Goal: Information Seeking & Learning: Understand process/instructions

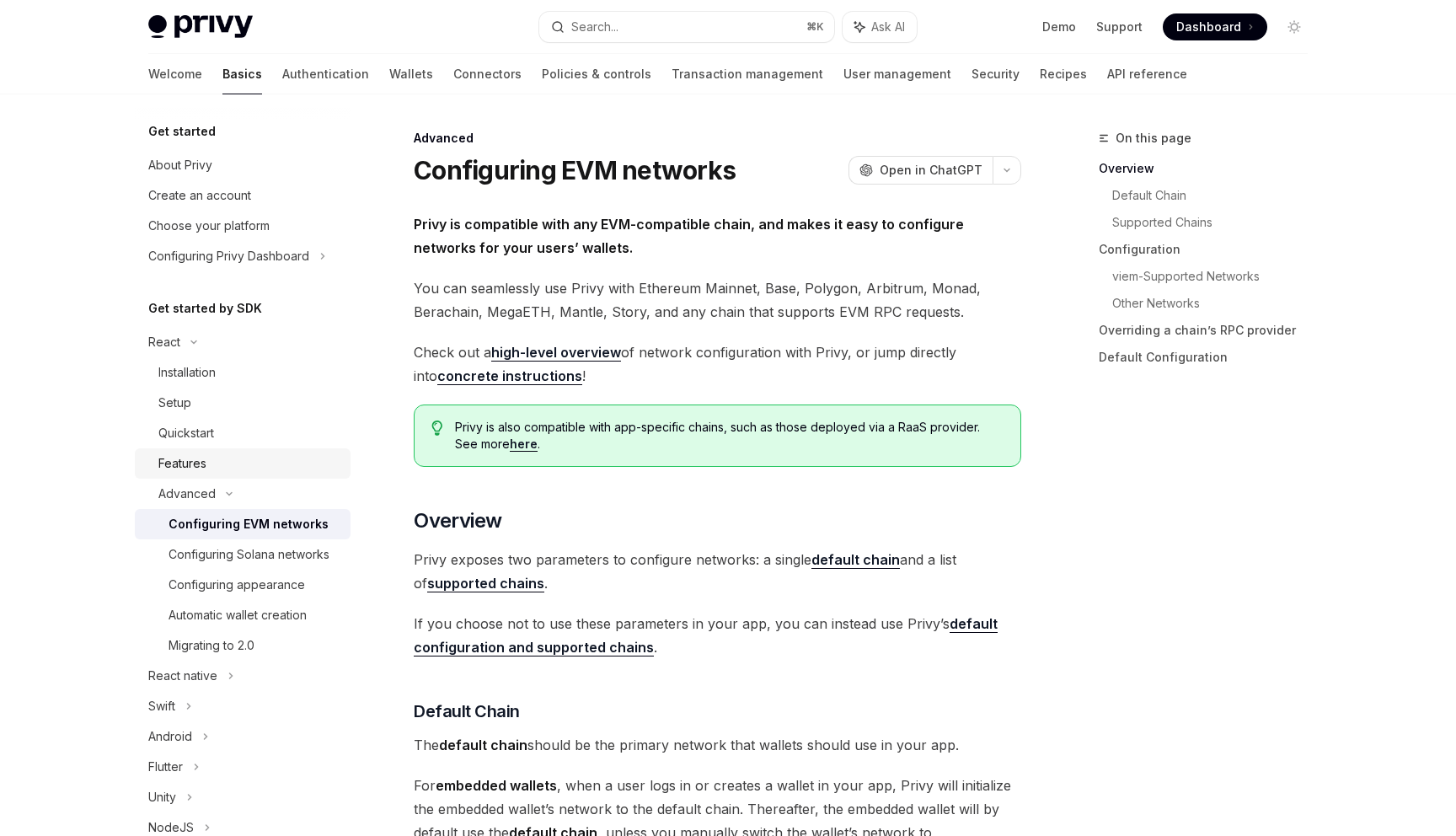
click at [248, 474] on link "Features" at bounding box center [243, 463] width 216 height 30
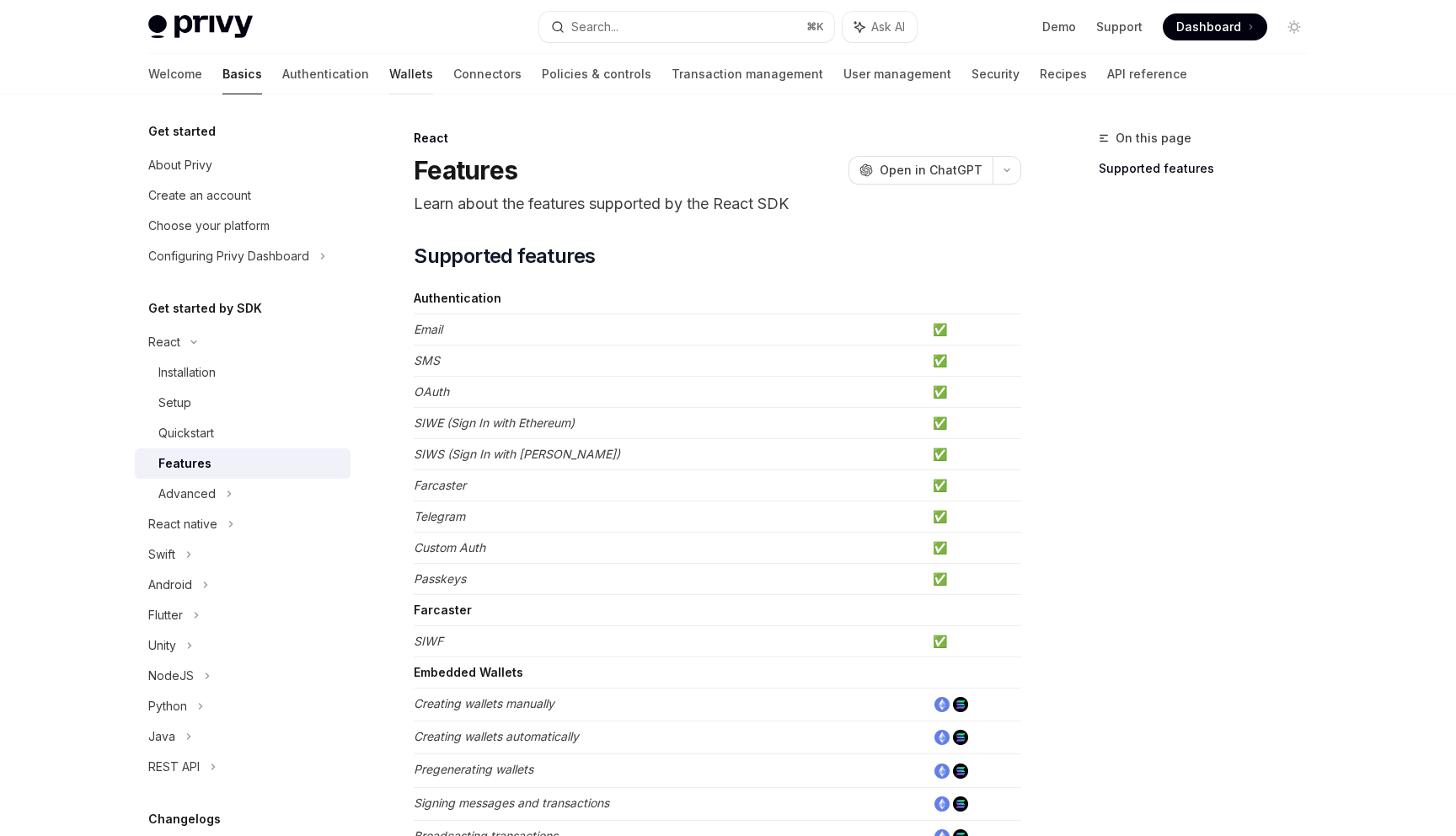
click at [389, 72] on link "Wallets" at bounding box center [411, 74] width 44 height 41
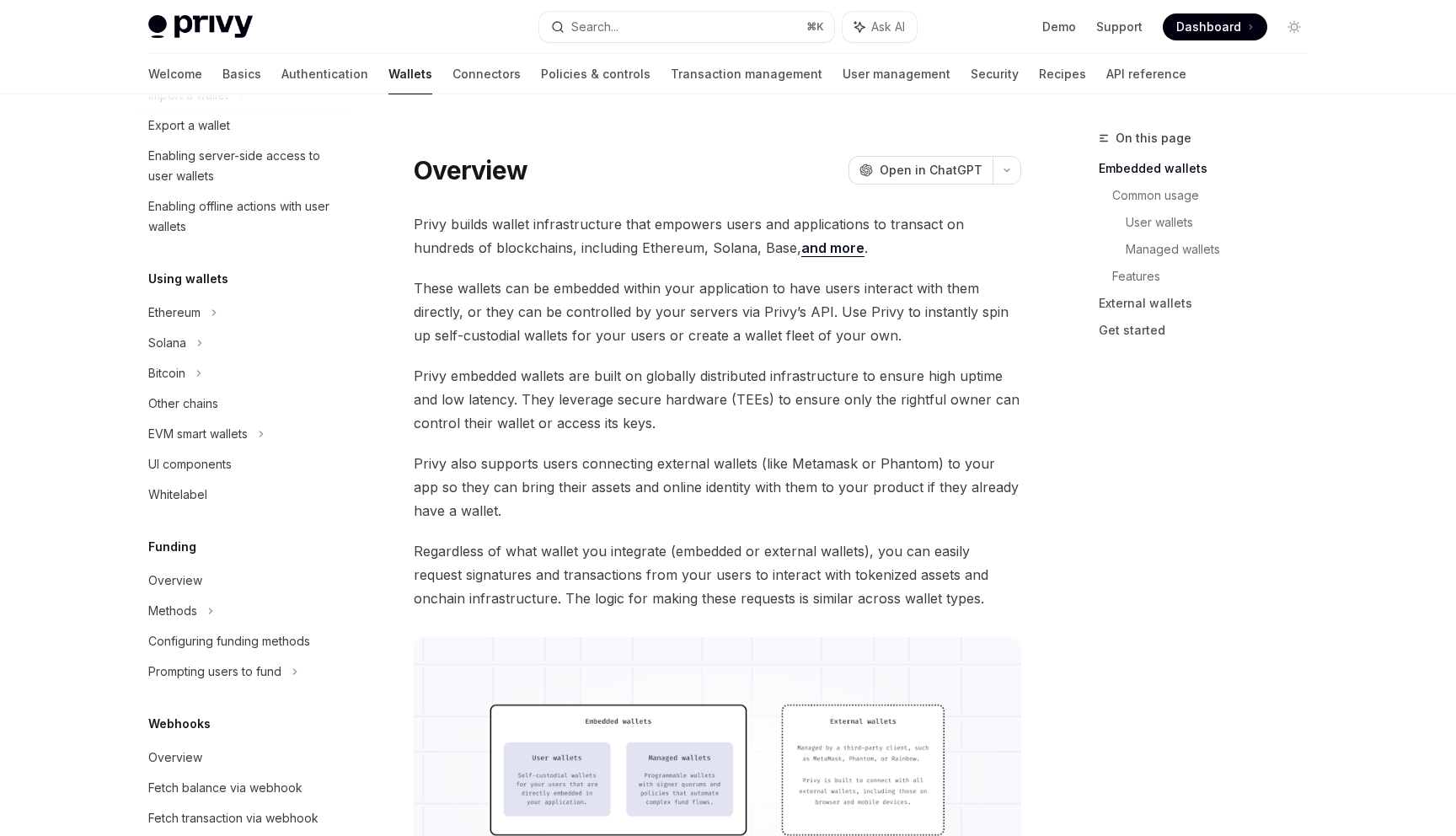
scroll to position [304, 0]
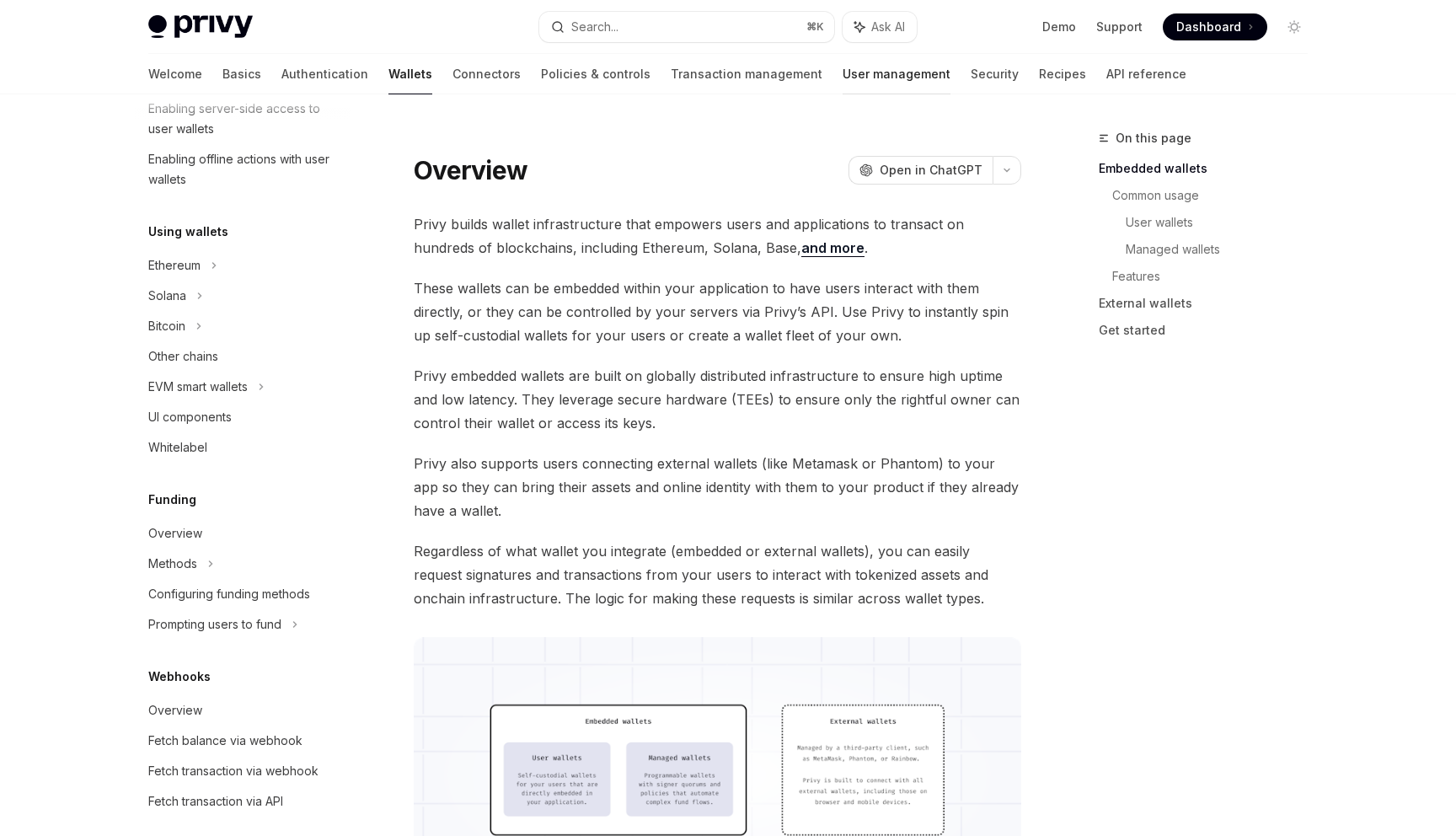
click at [842, 74] on link "User management" at bounding box center [896, 74] width 108 height 41
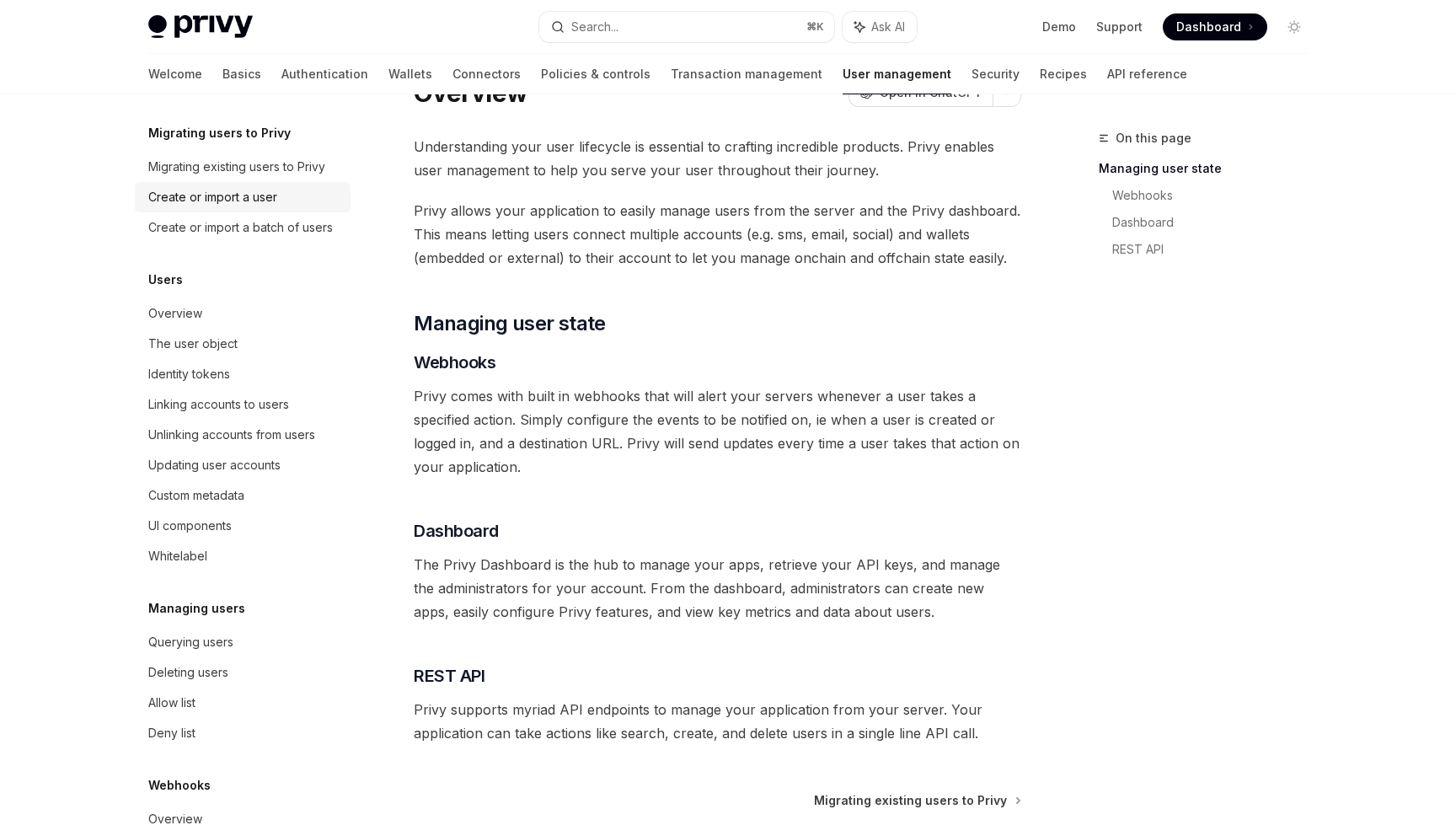
scroll to position [55, 0]
click at [263, 165] on div "Migrating existing users to Privy" at bounding box center [237, 167] width 177 height 20
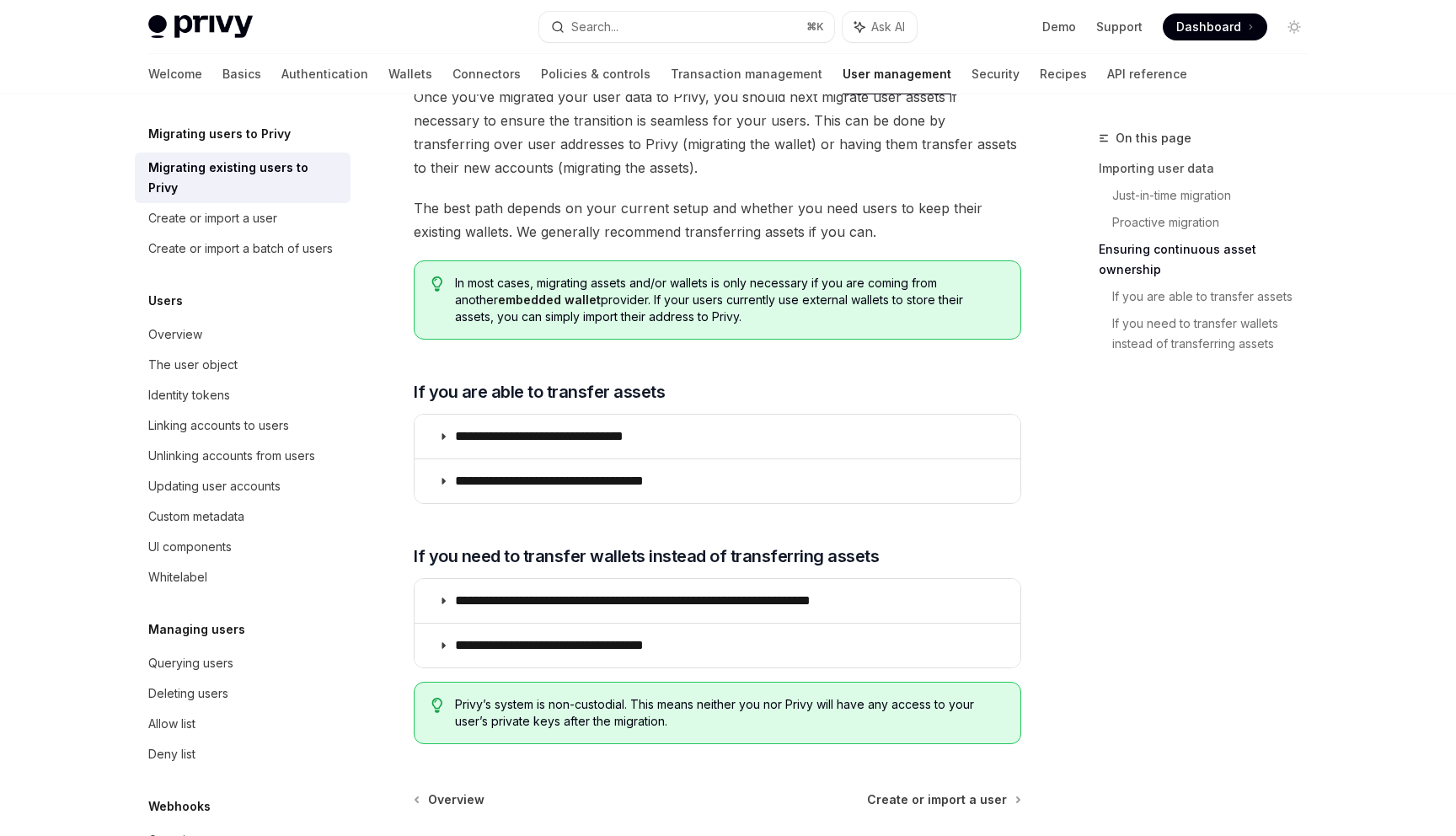
scroll to position [1940, 0]
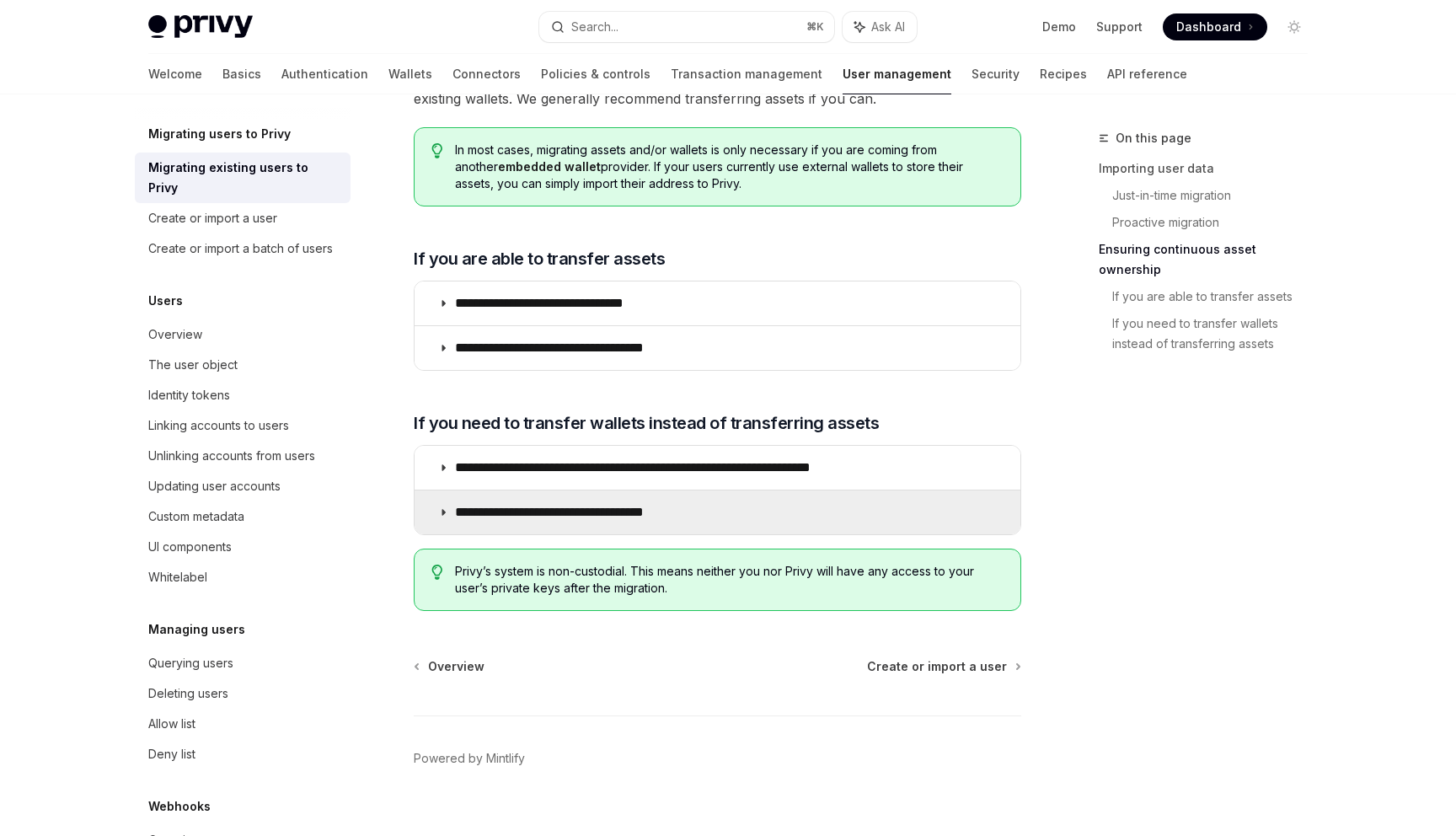
click at [599, 504] on p "**********" at bounding box center [580, 512] width 249 height 17
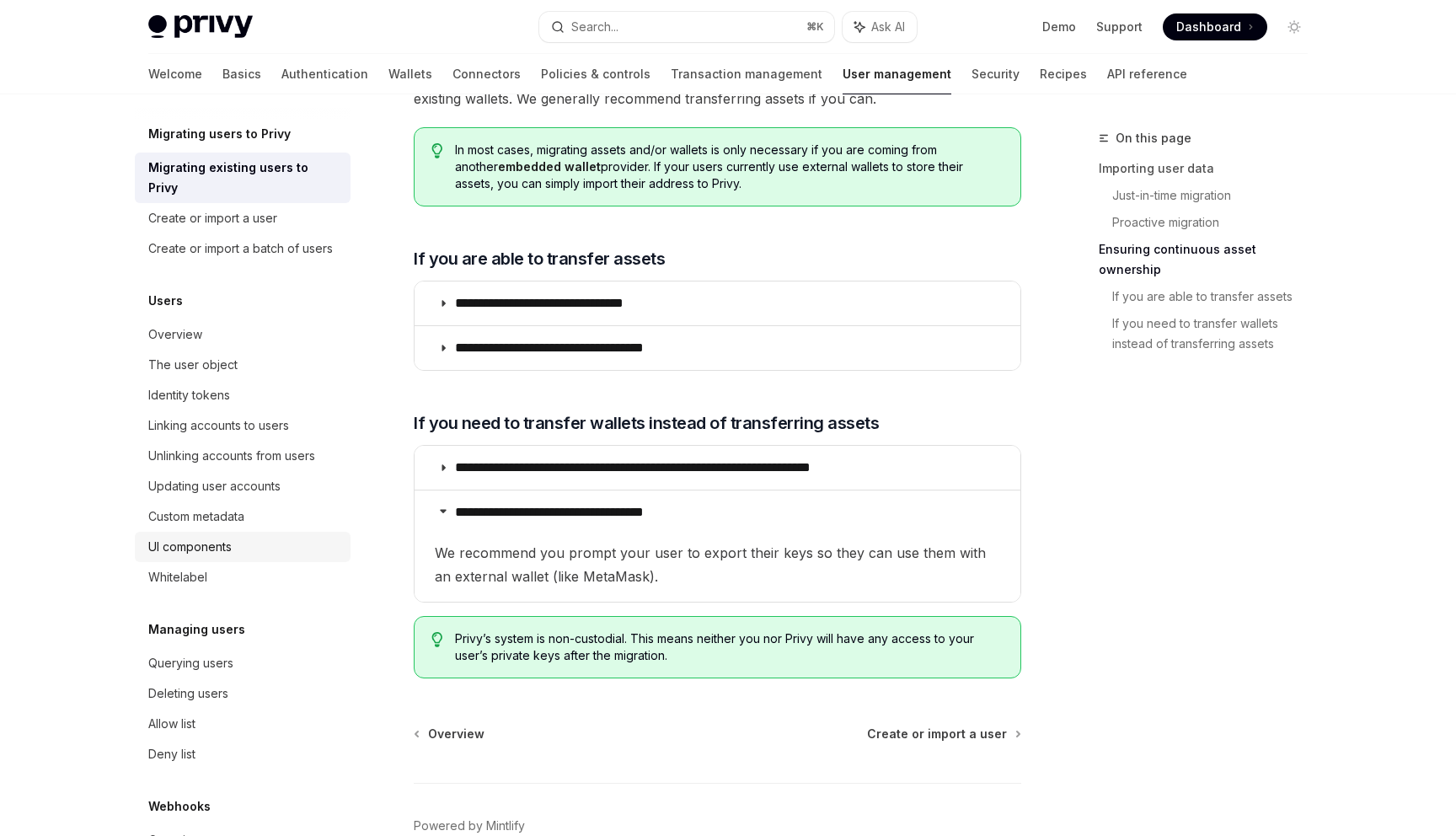
click at [240, 536] on div "UI components" at bounding box center [244, 546] width 192 height 20
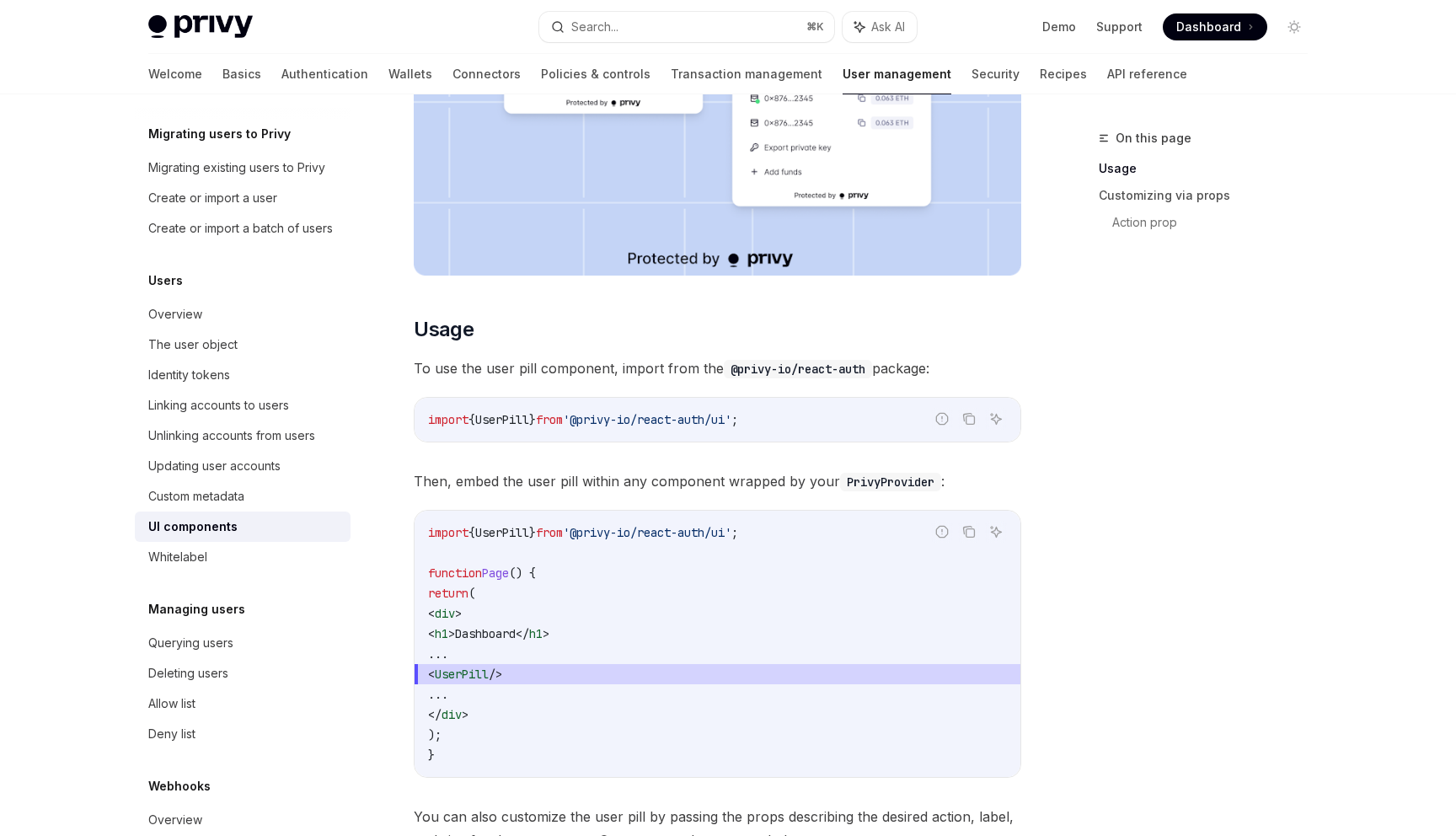
scroll to position [569, 0]
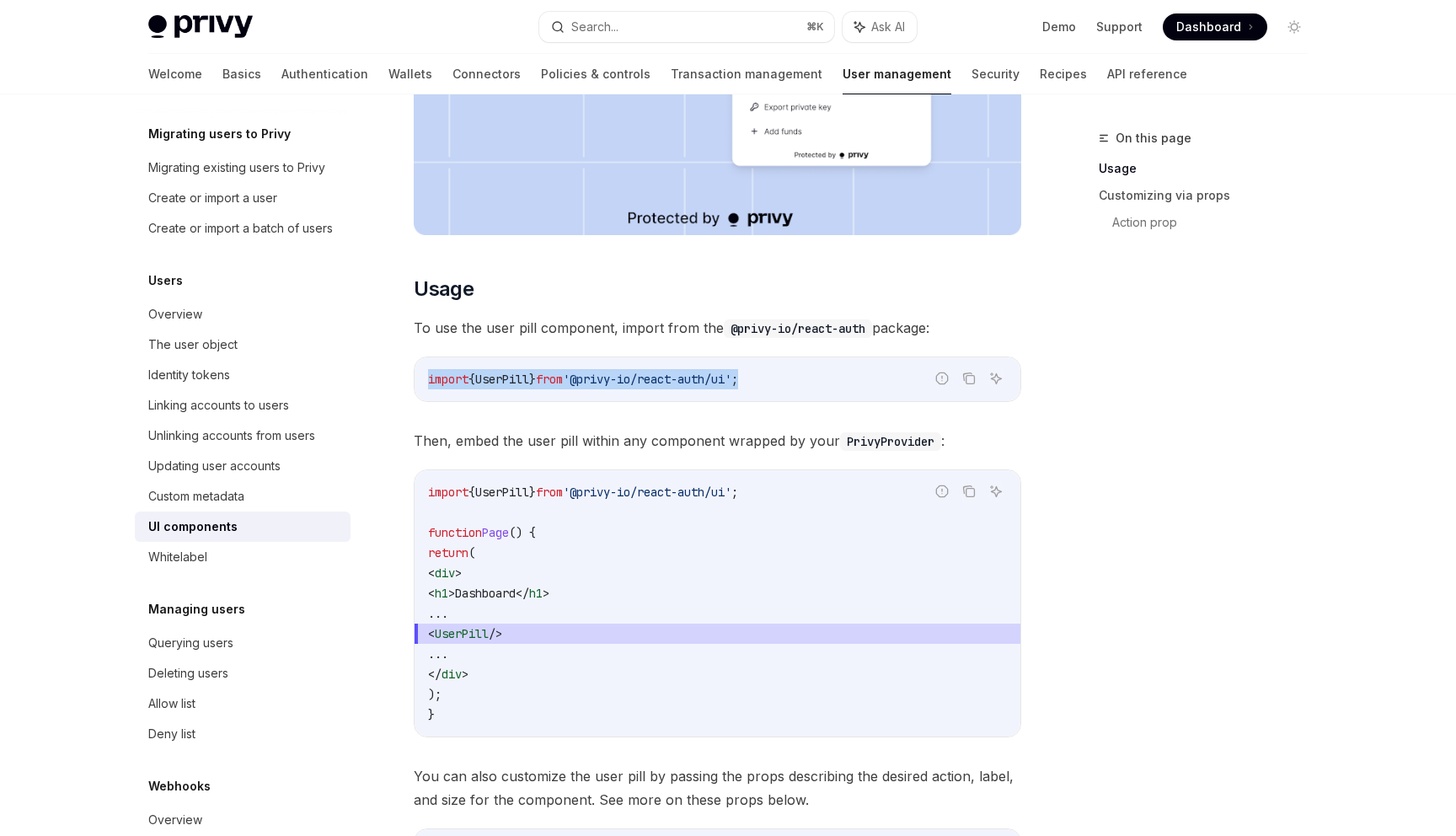
drag, startPoint x: 777, startPoint y: 381, endPoint x: 404, endPoint y: 381, distance: 373.0
copy span "import { UserPill } from '@privy-io/react-auth/ui' ;"
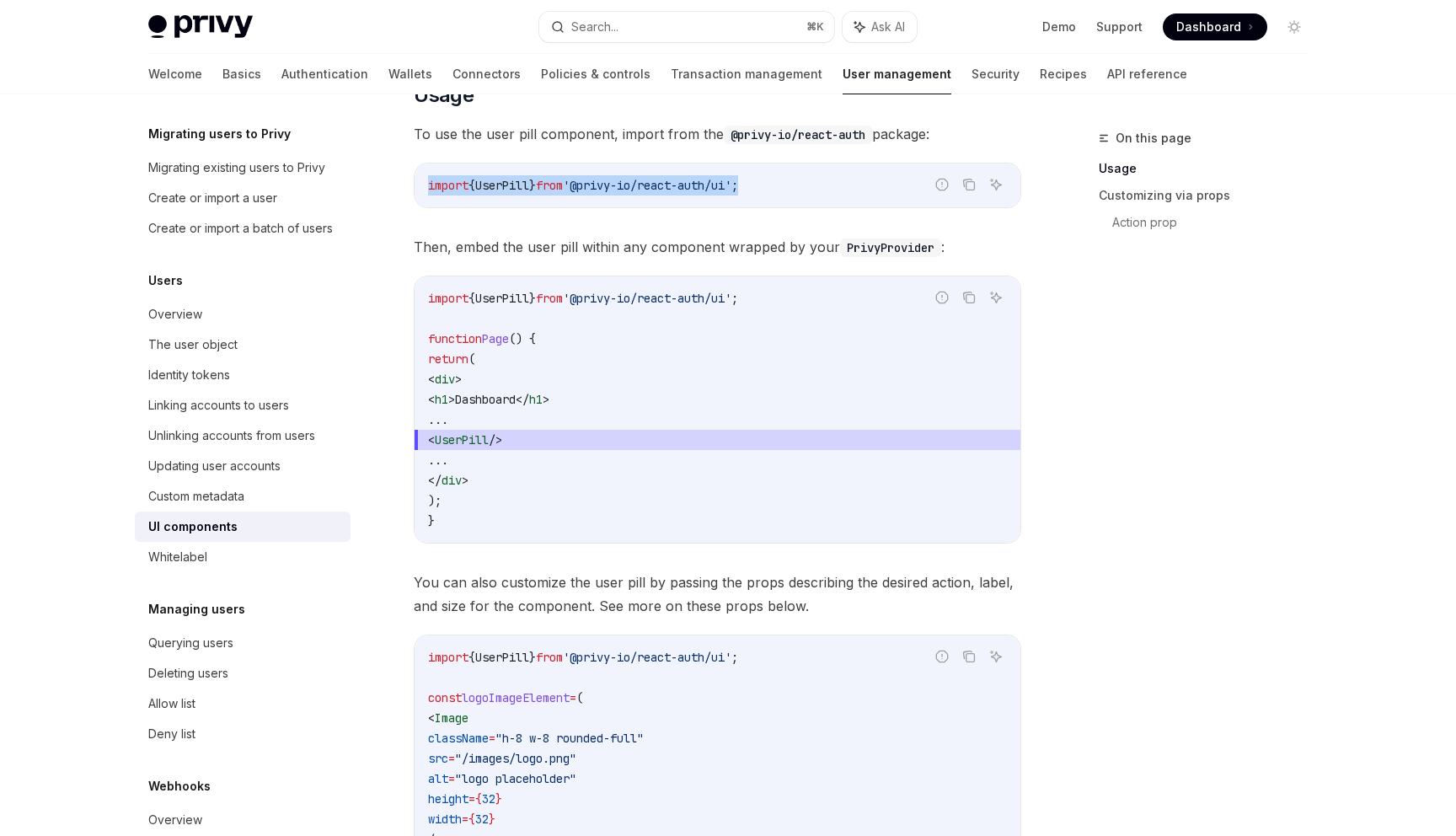
scroll to position [0, 0]
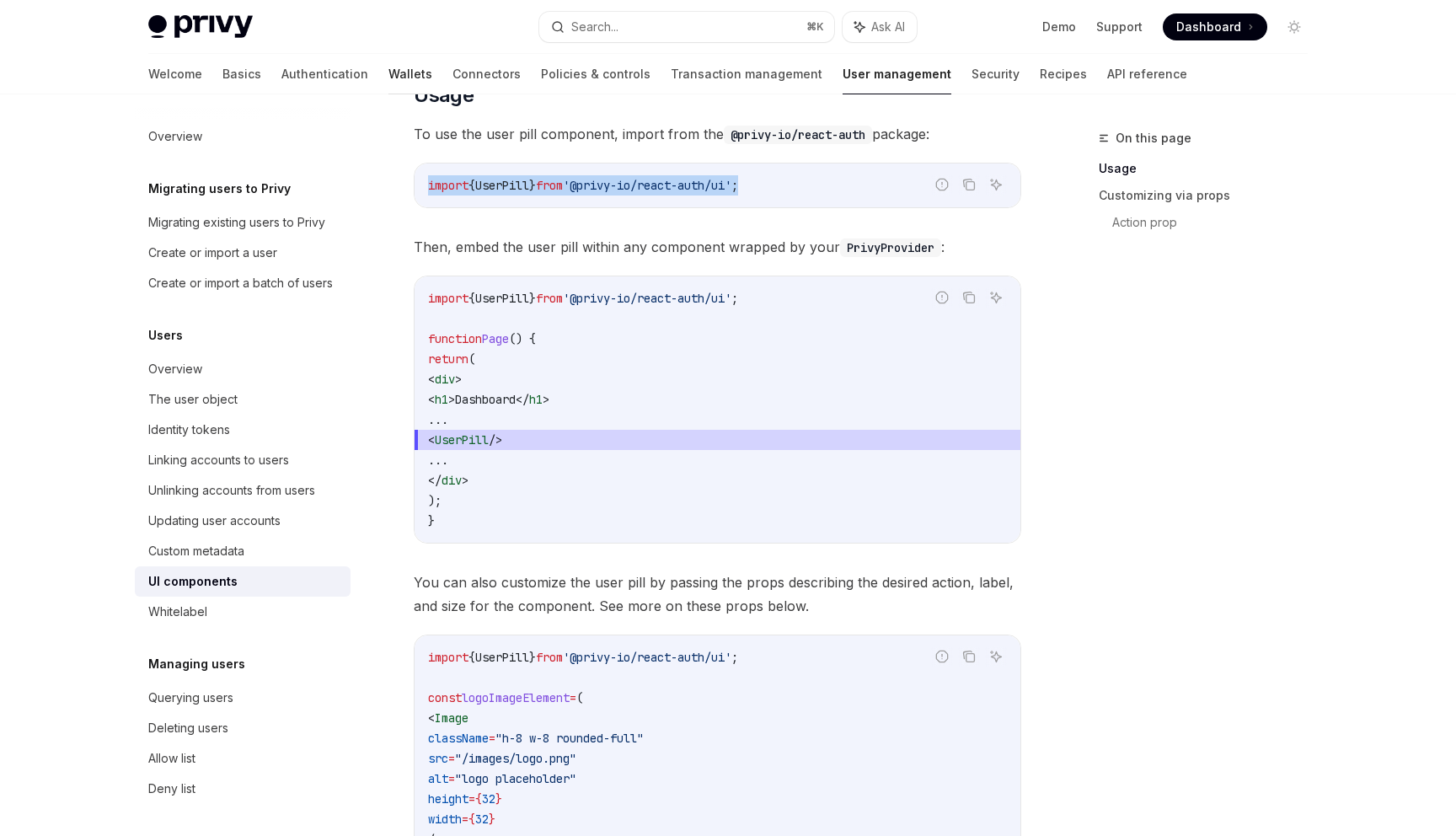
click at [388, 73] on link "Wallets" at bounding box center [410, 74] width 44 height 41
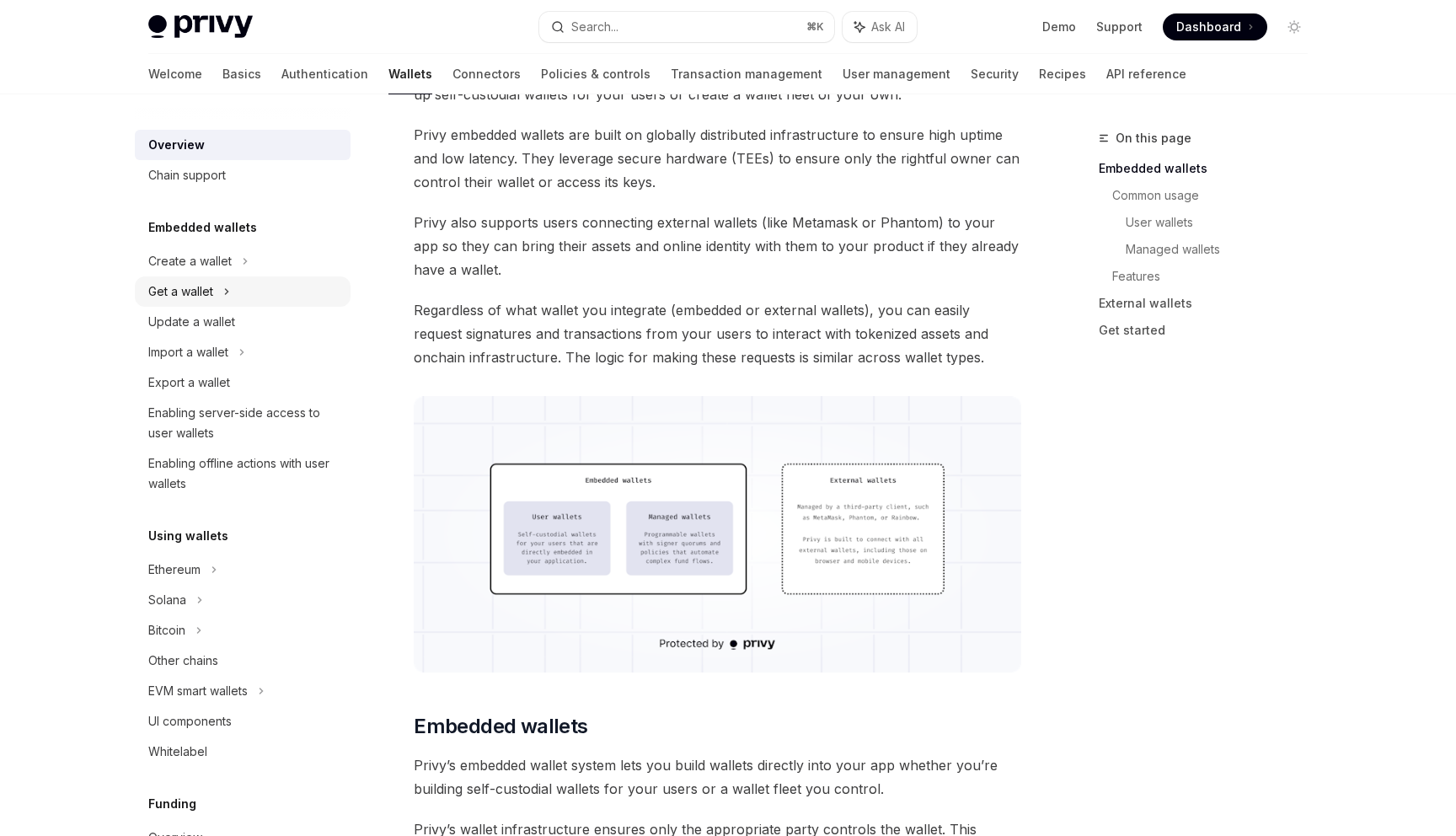
click at [238, 292] on div "Get a wallet" at bounding box center [243, 292] width 216 height 30
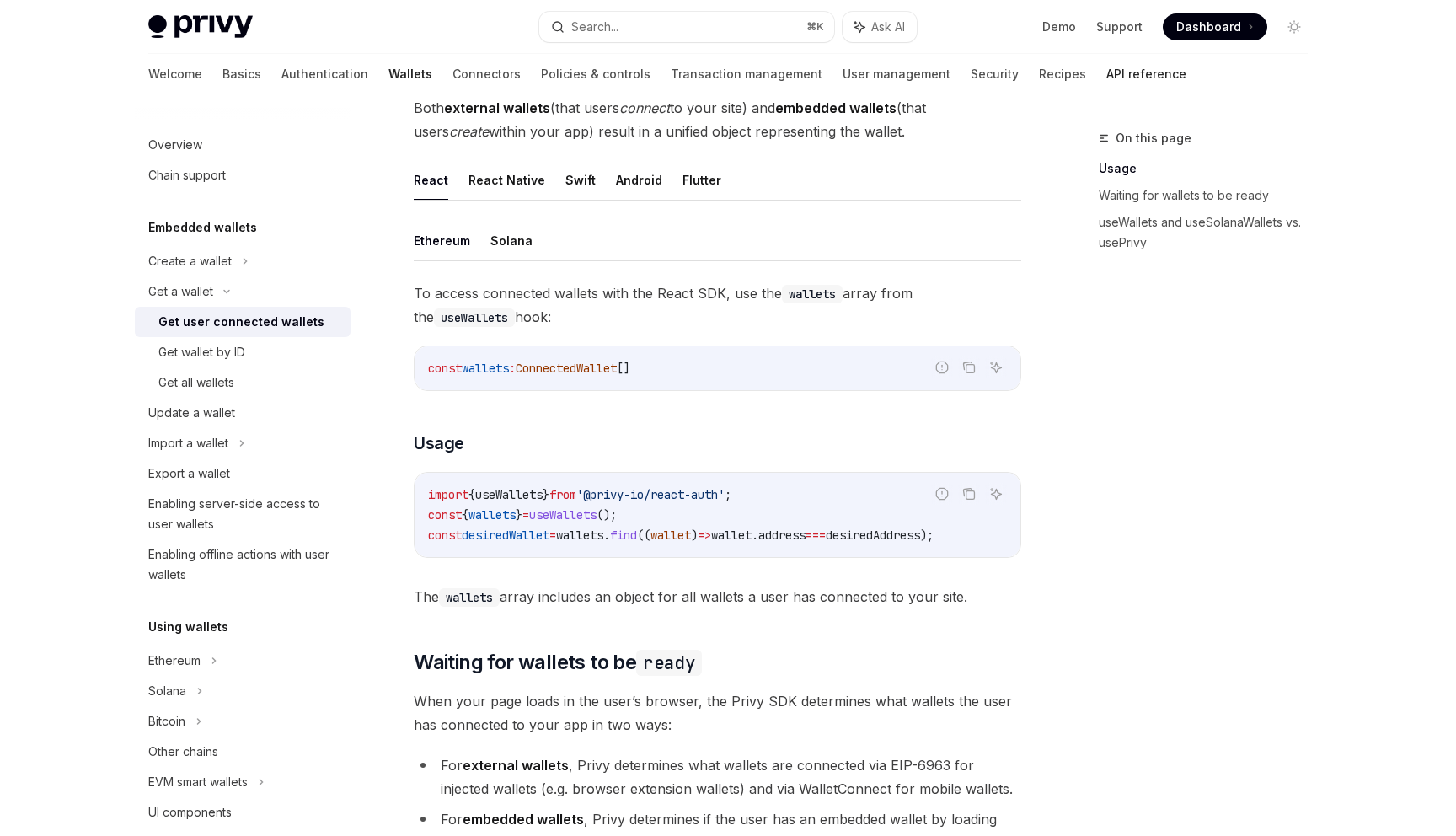
click at [1107, 76] on link "API reference" at bounding box center [1147, 74] width 80 height 41
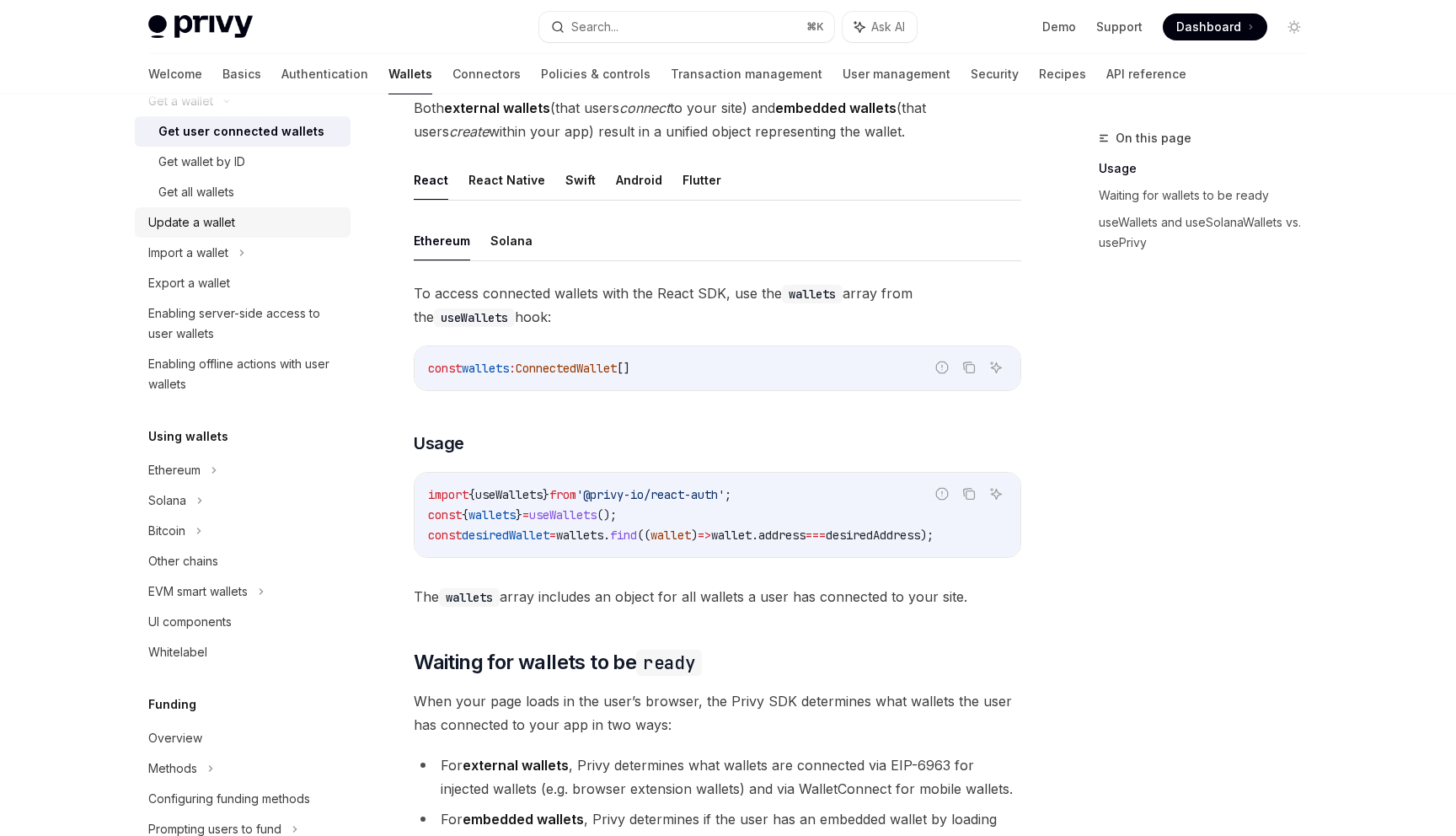
scroll to position [209, 0]
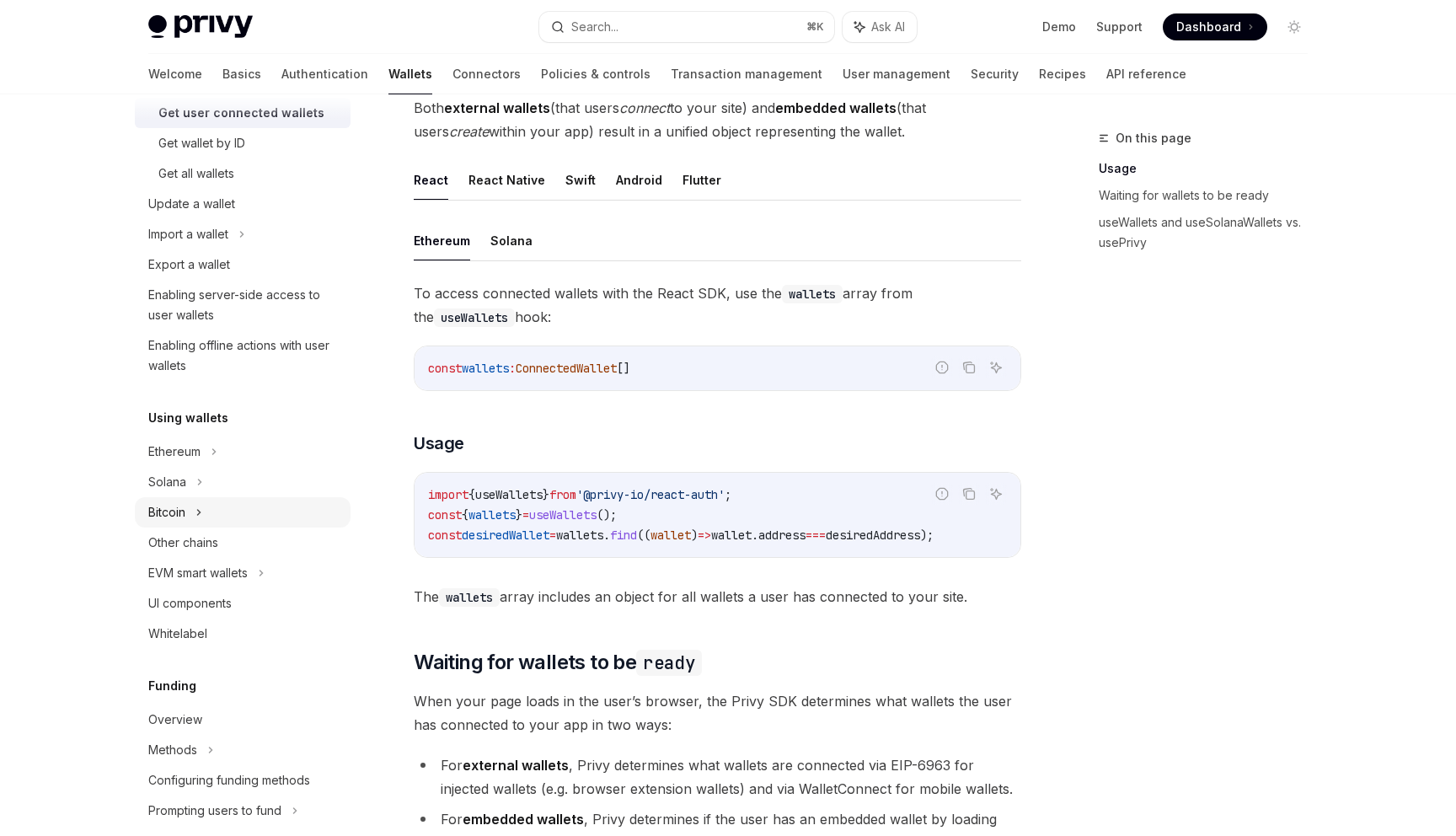
click at [196, 515] on icon at bounding box center [199, 512] width 7 height 20
type textarea "*"
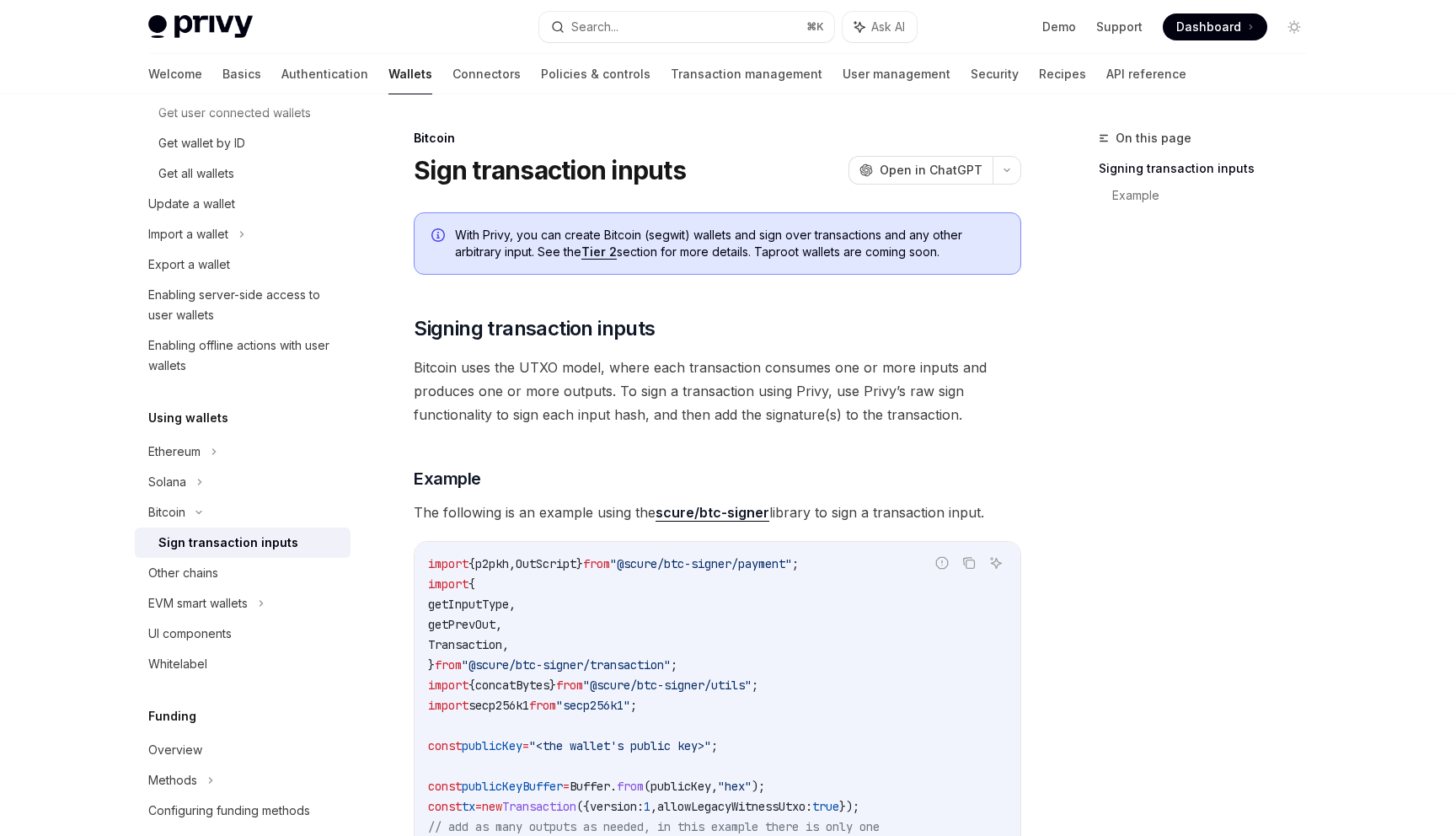
click at [594, 255] on link "Tier 2" at bounding box center [599, 251] width 35 height 15
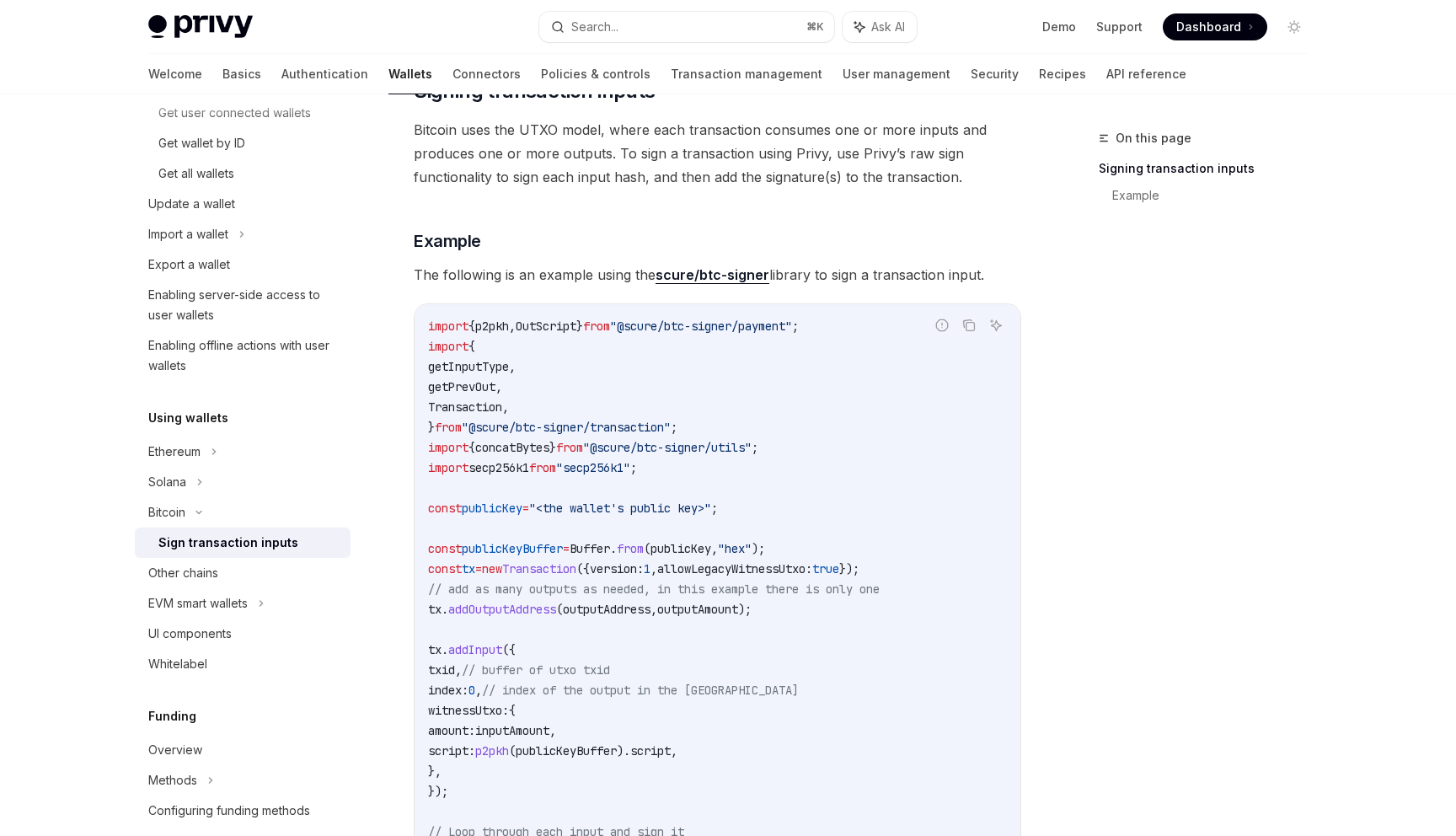
scroll to position [104, 0]
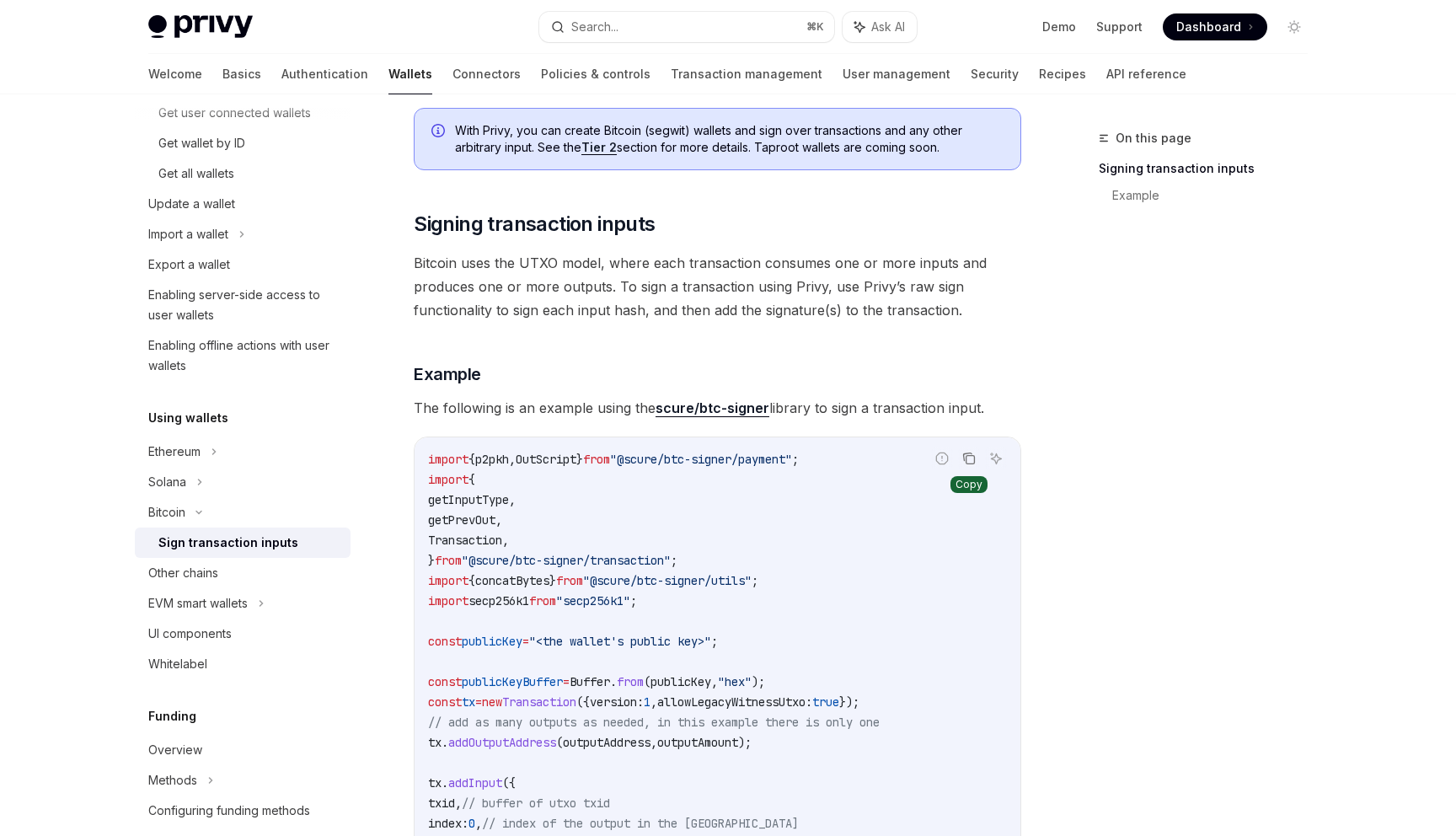
click at [965, 463] on icon "Copy the contents from the code block" at bounding box center [969, 458] width 13 height 13
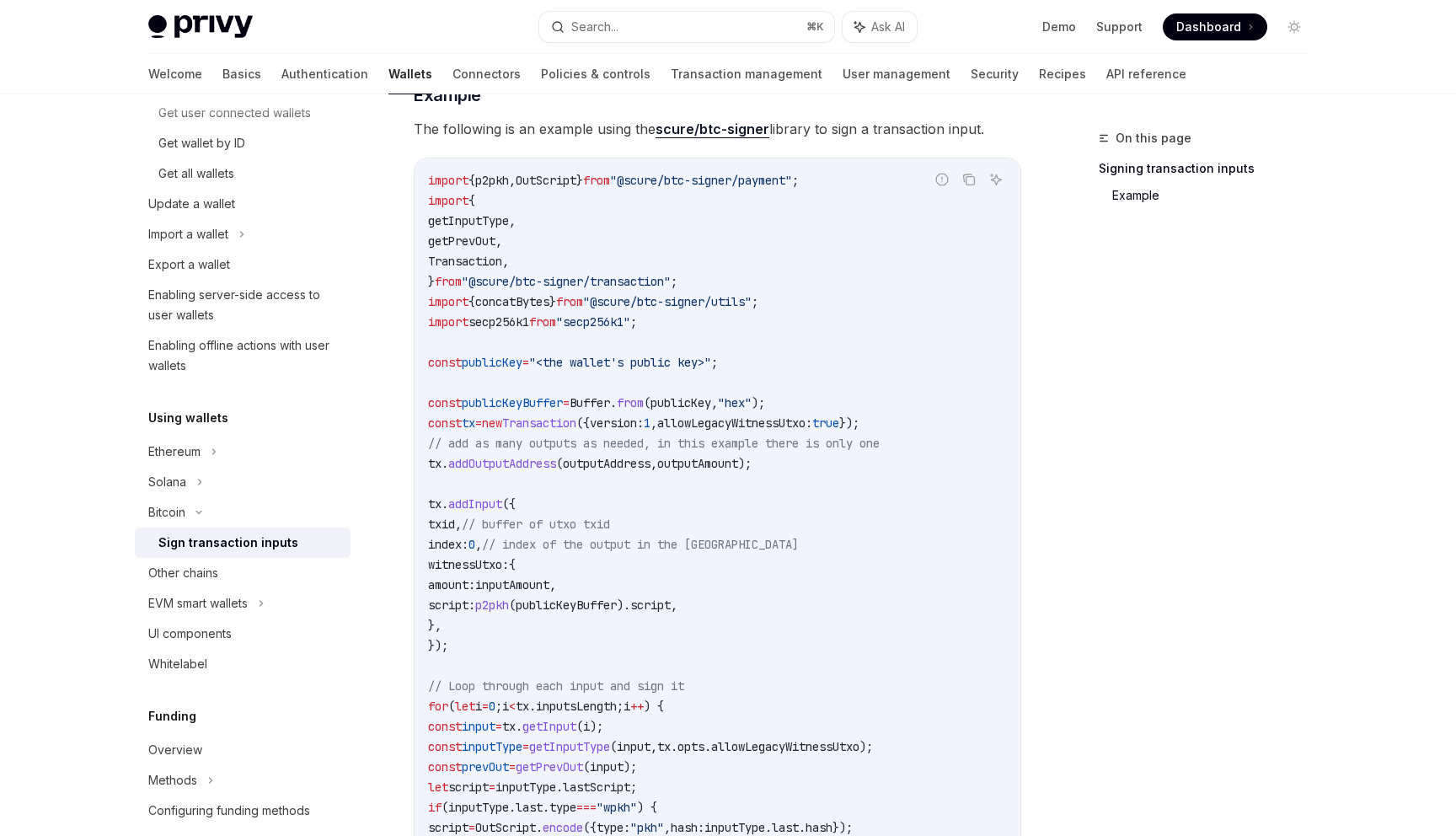
scroll to position [218, 0]
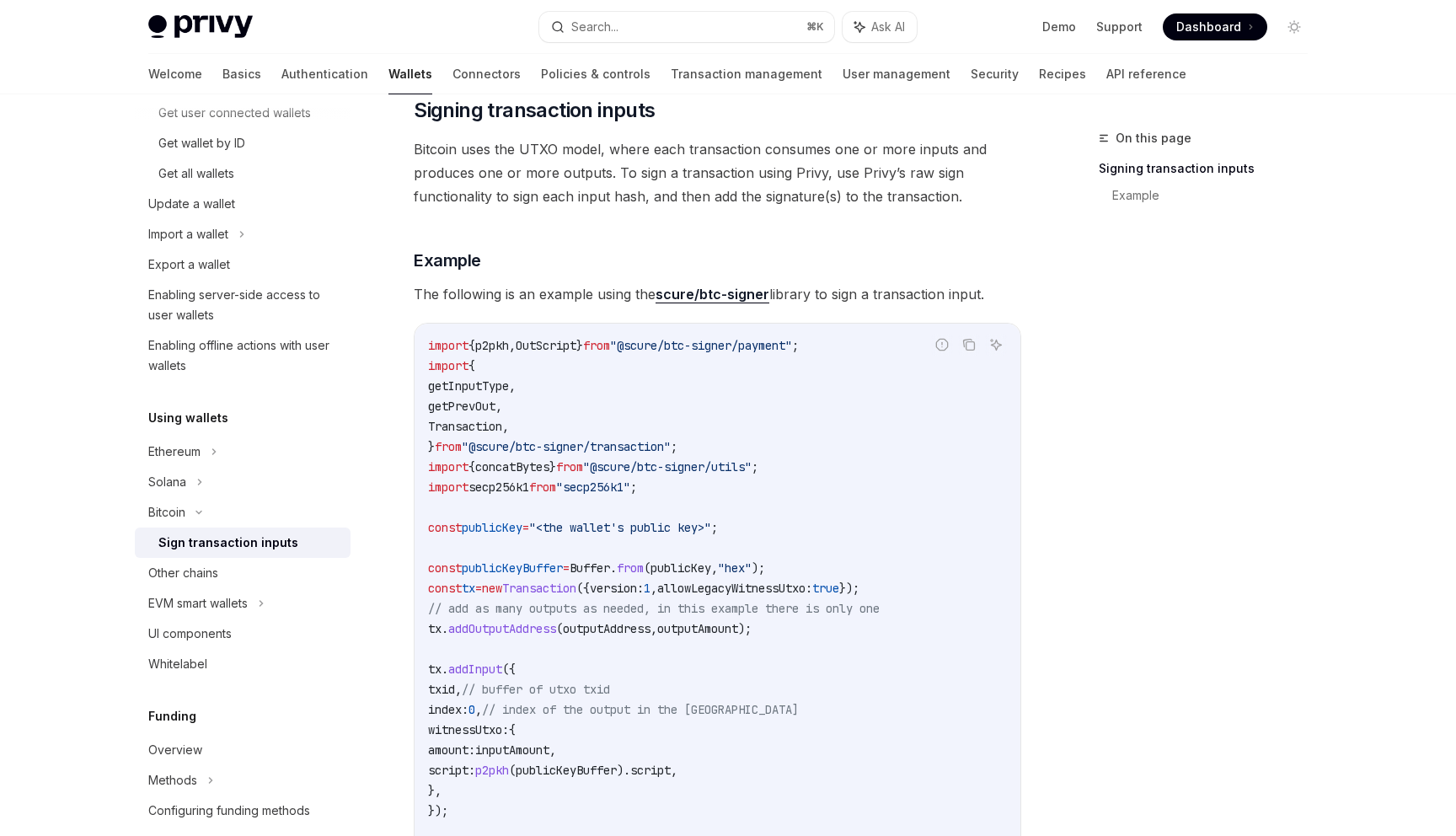
click at [745, 293] on link "scure/btc-signer" at bounding box center [713, 294] width 114 height 18
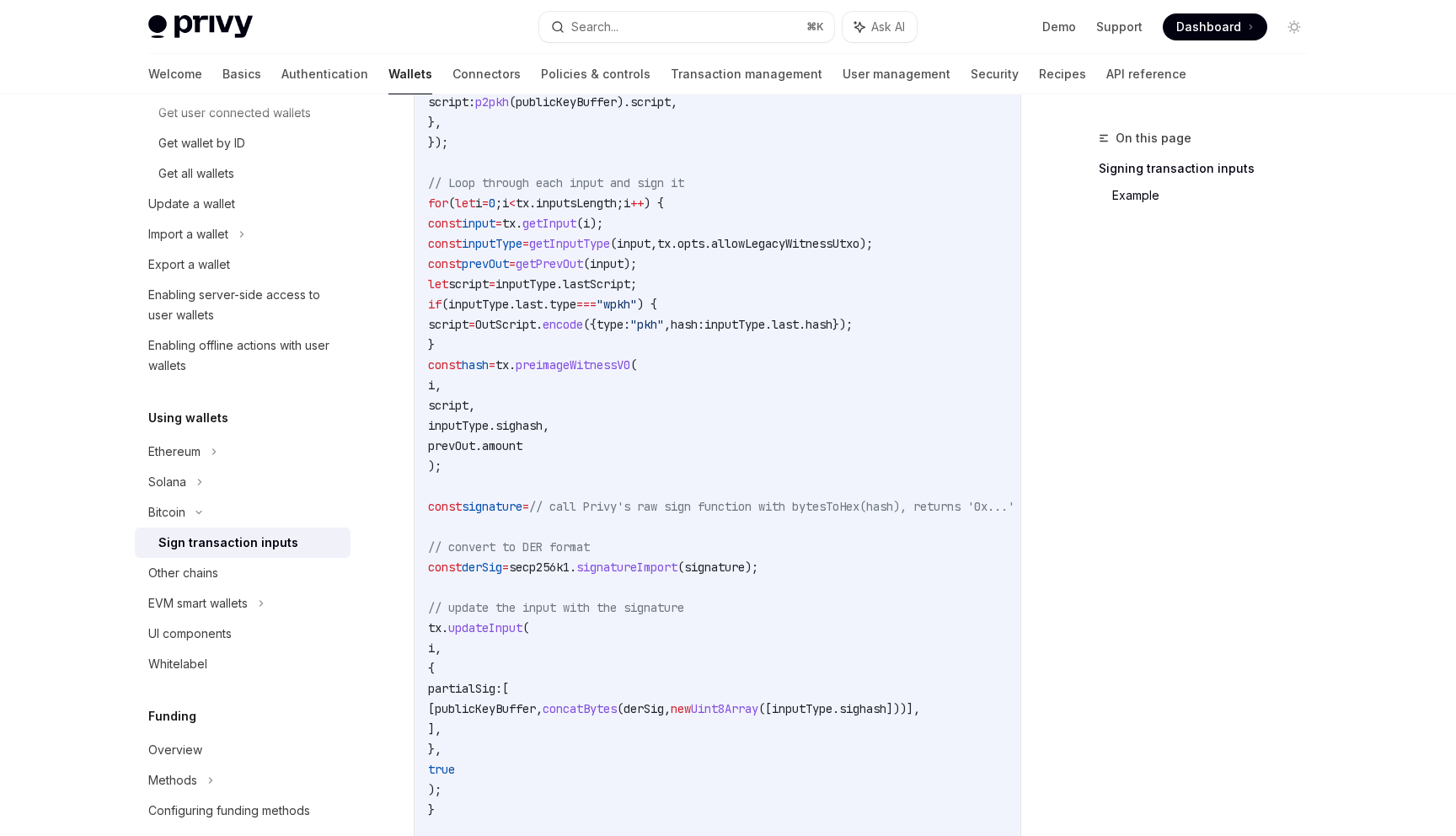
scroll to position [891, 0]
click at [684, 34] on button "Search... ⌘ K" at bounding box center [687, 27] width 295 height 30
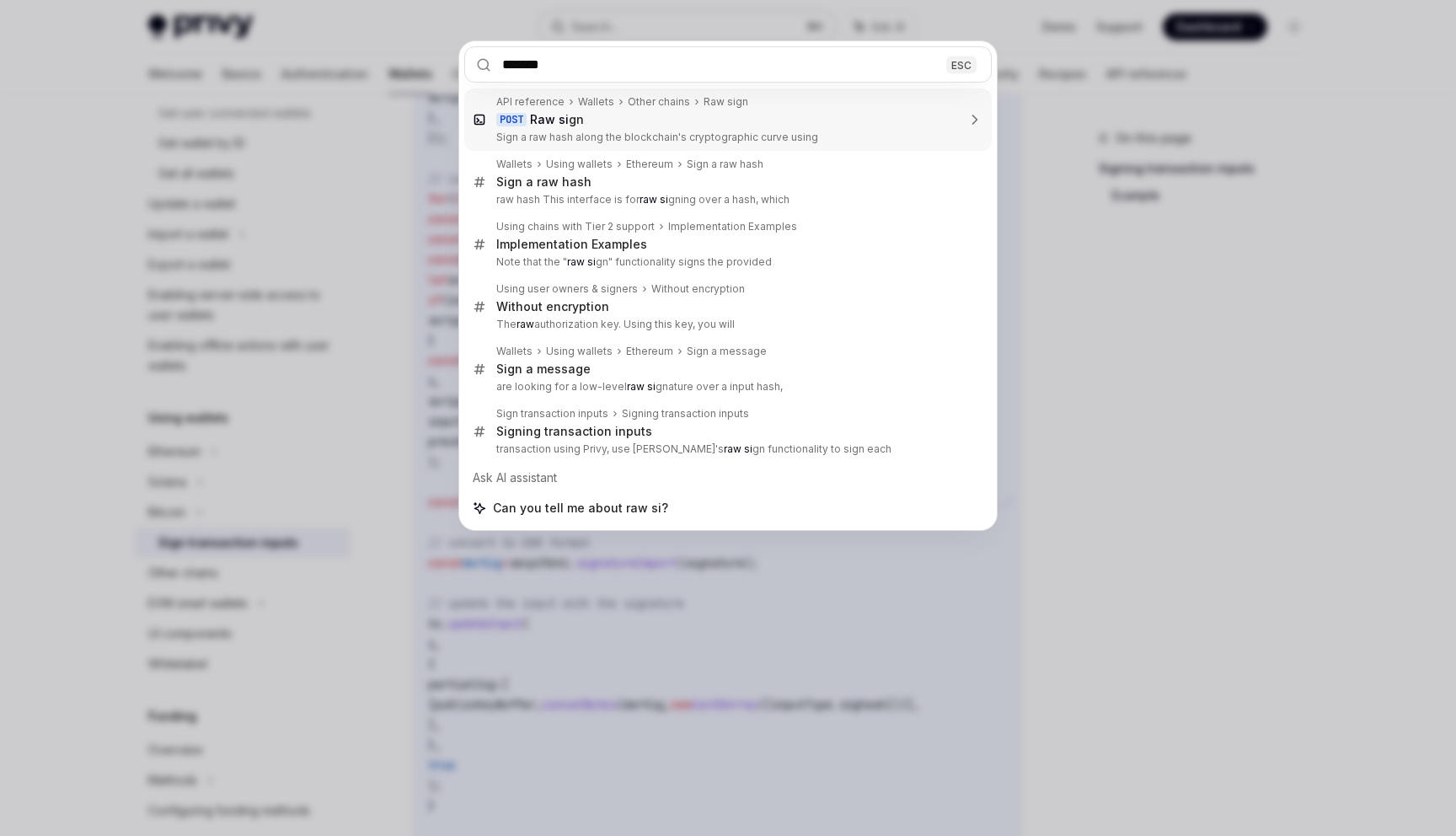
type input "********"
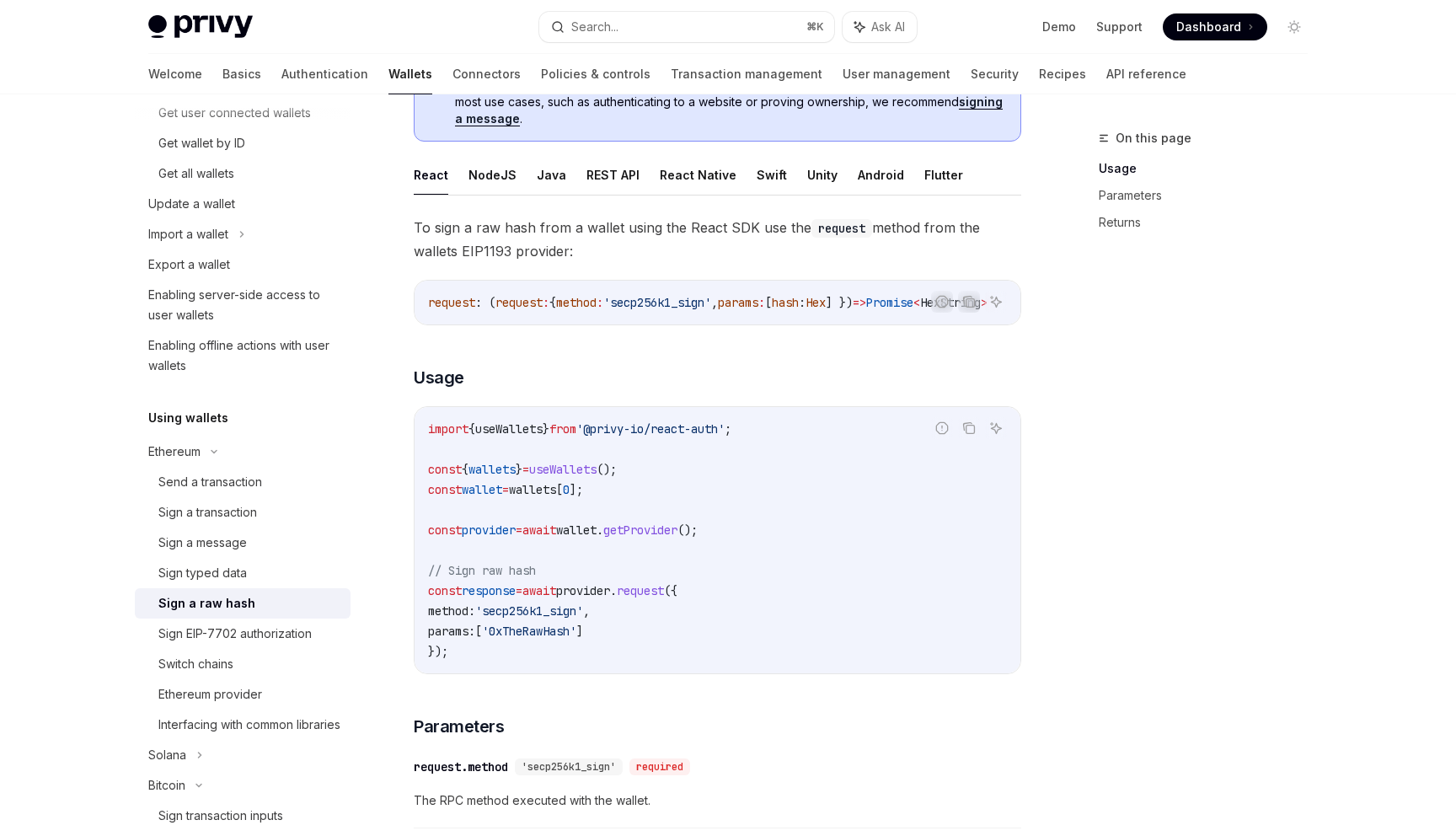
scroll to position [133, 0]
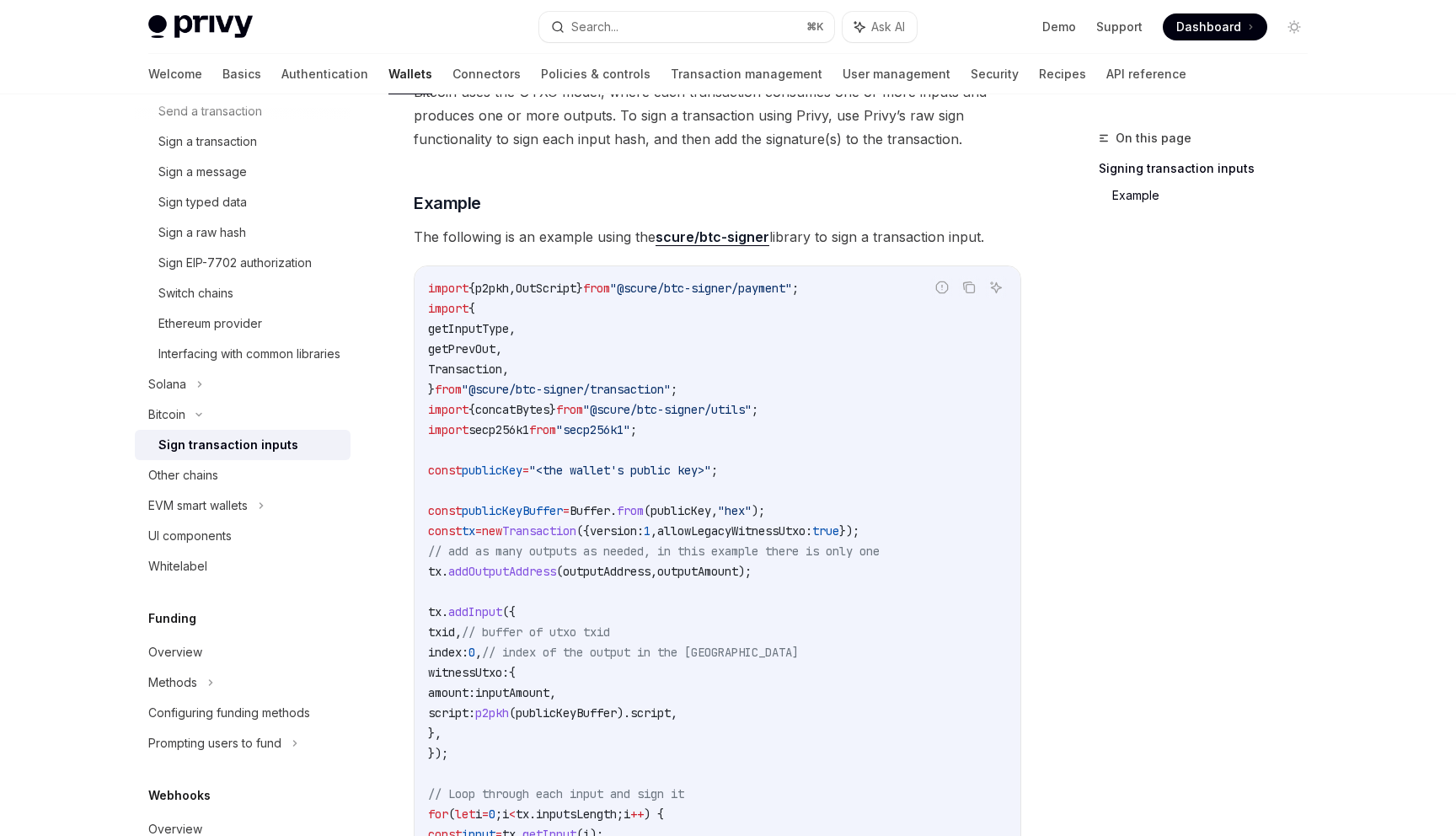
scroll to position [113, 0]
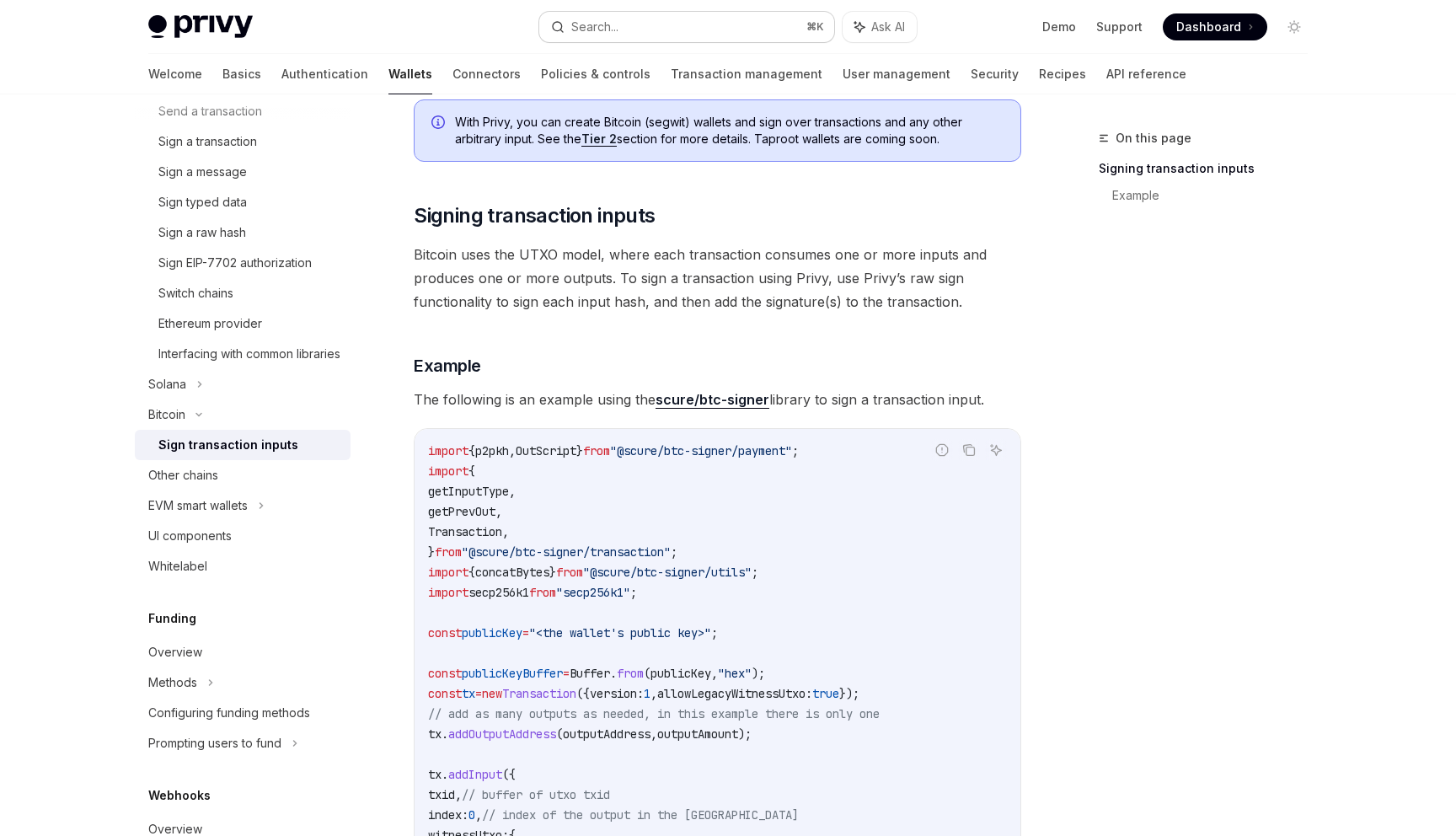
click at [643, 22] on button "Search... ⌘ K" at bounding box center [687, 27] width 295 height 30
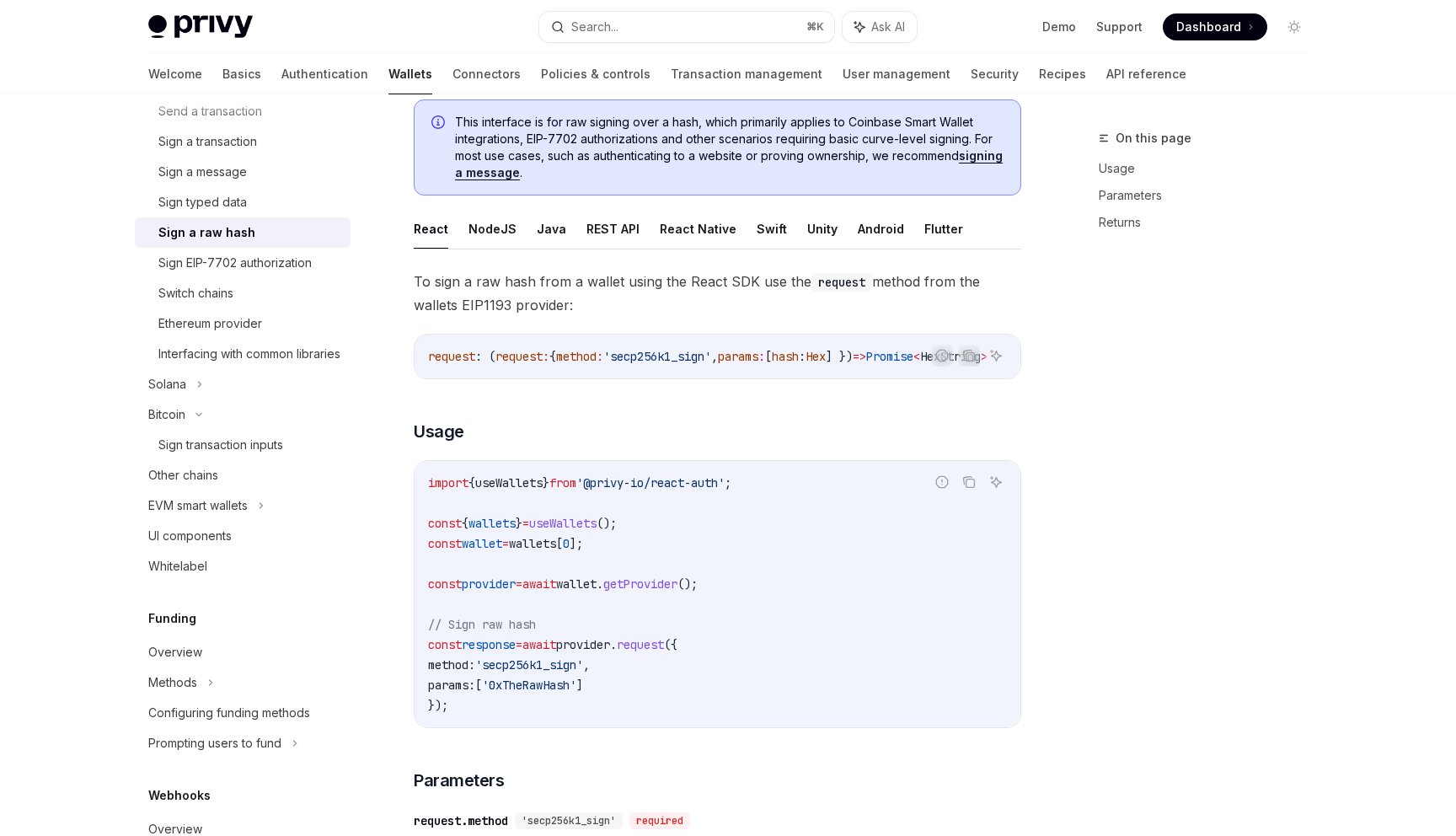
scroll to position [95, 0]
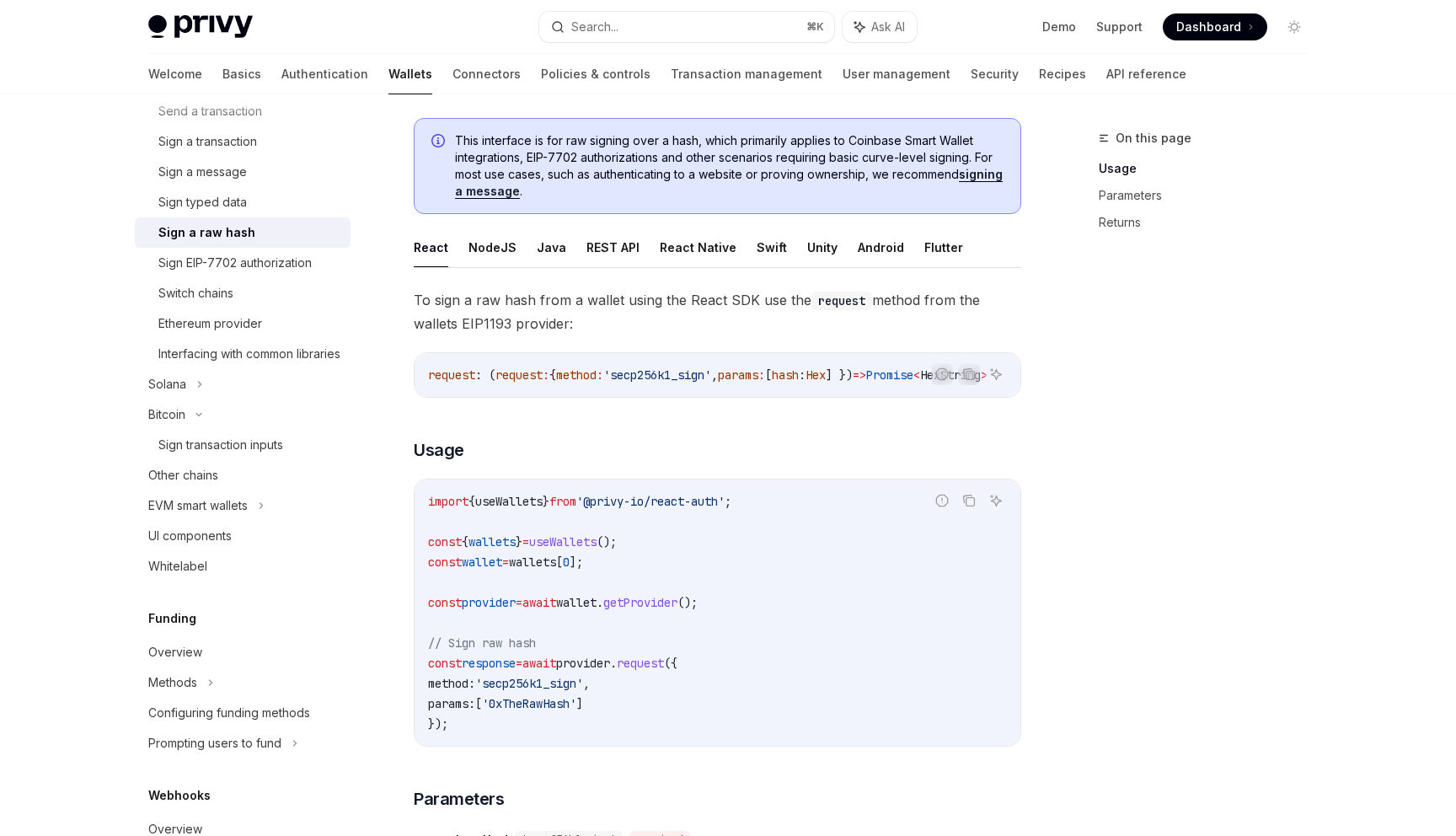
type textarea "*"
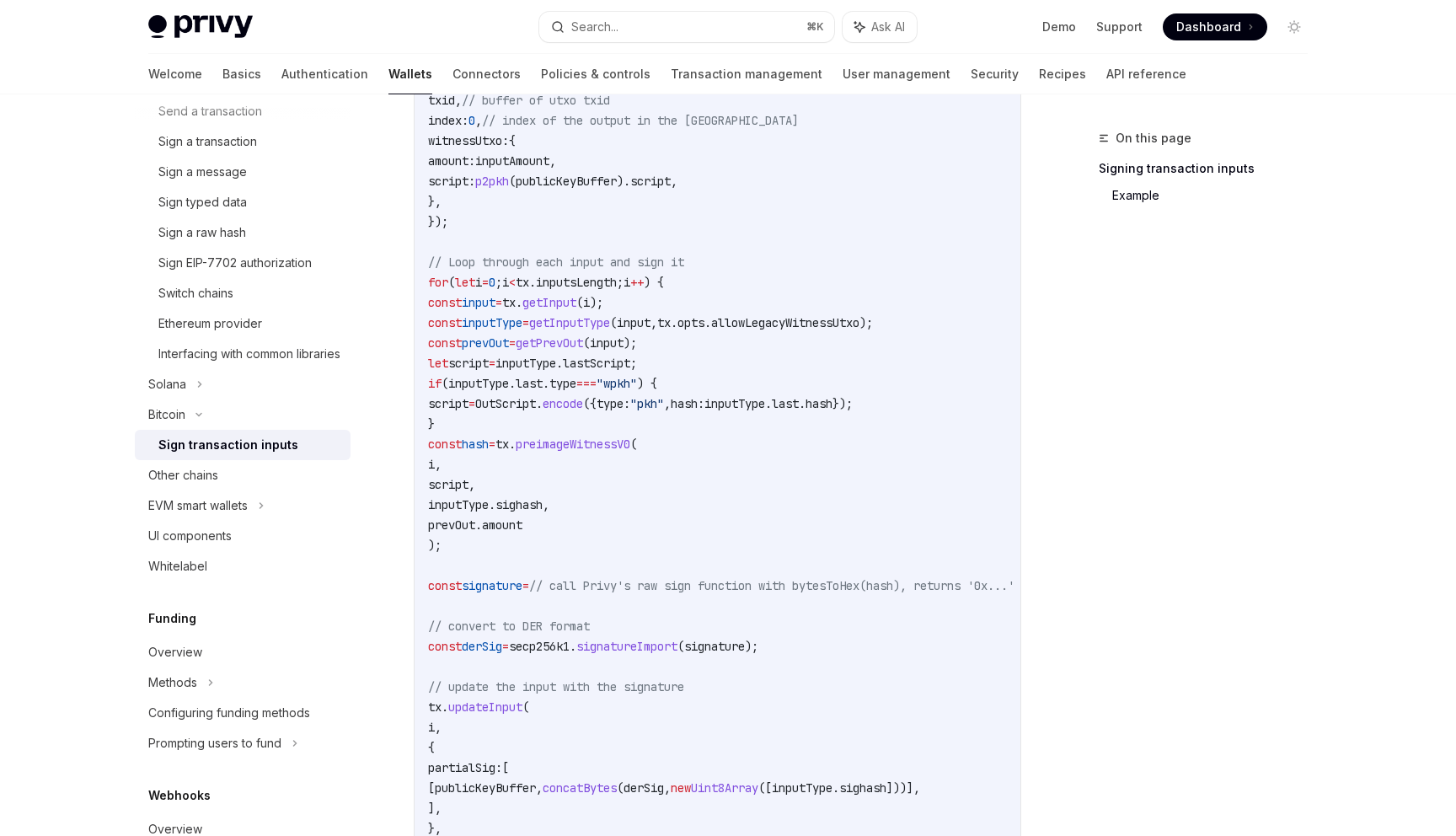
scroll to position [795, 0]
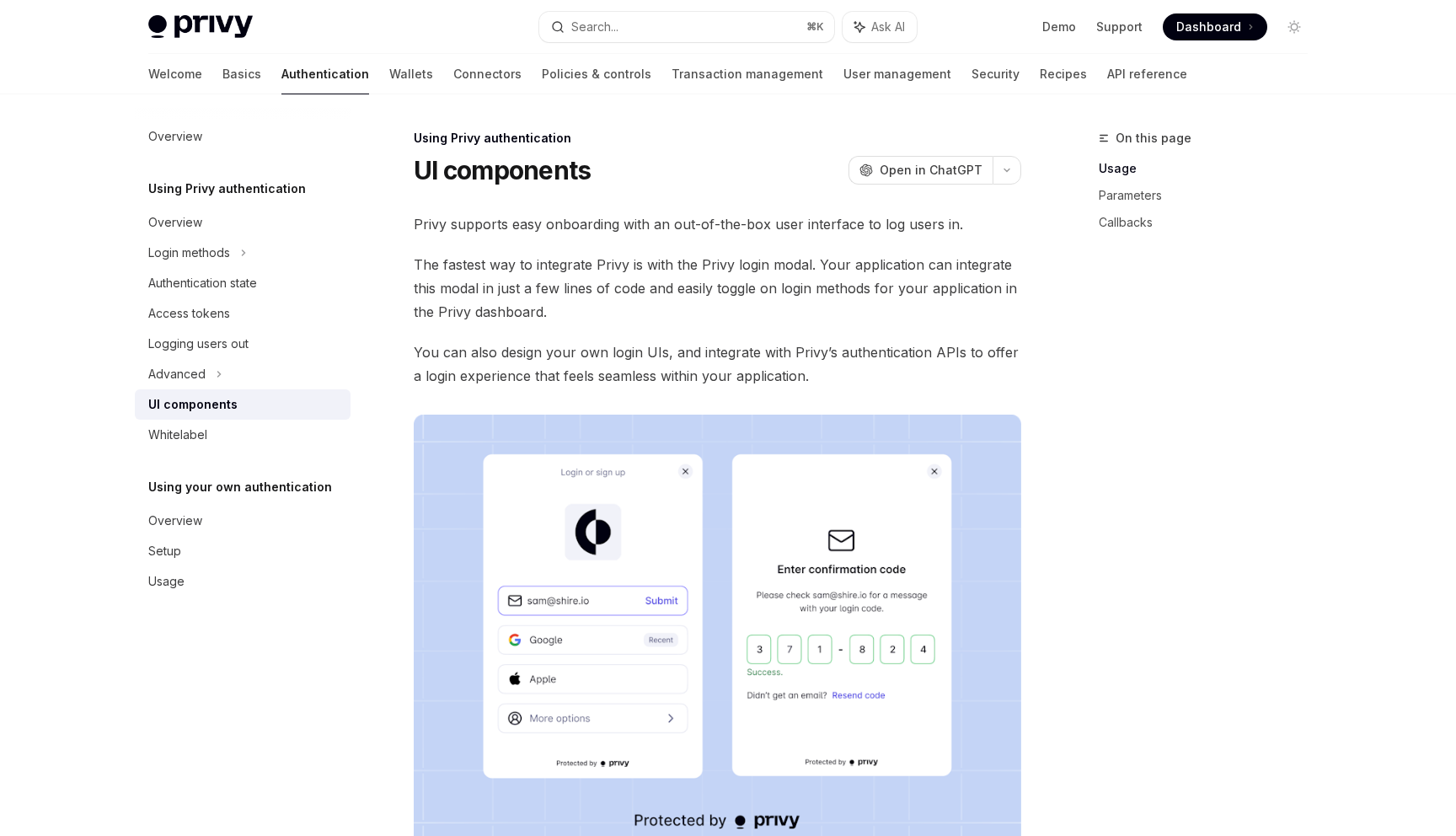
scroll to position [996, 0]
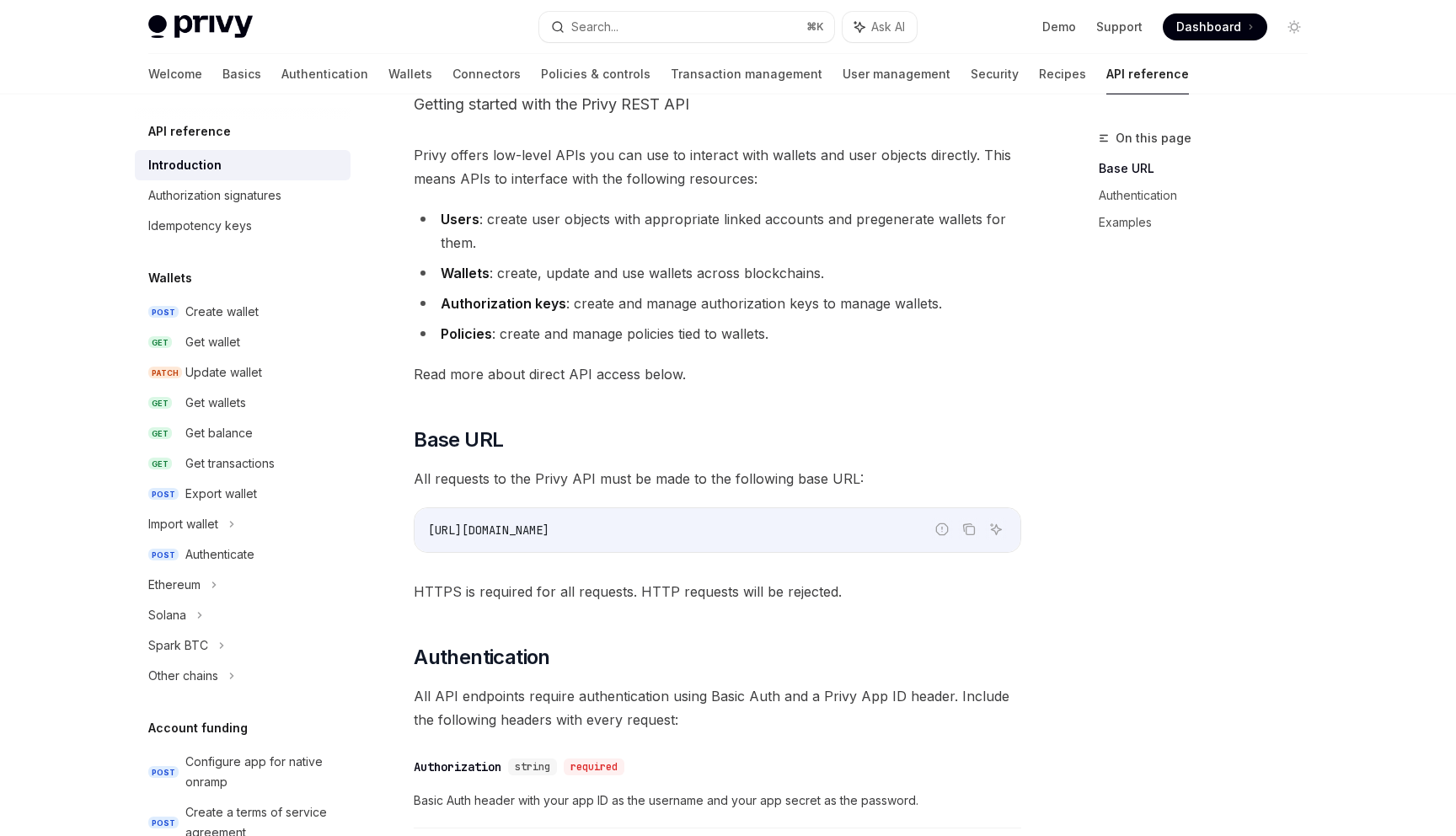
scroll to position [56, 0]
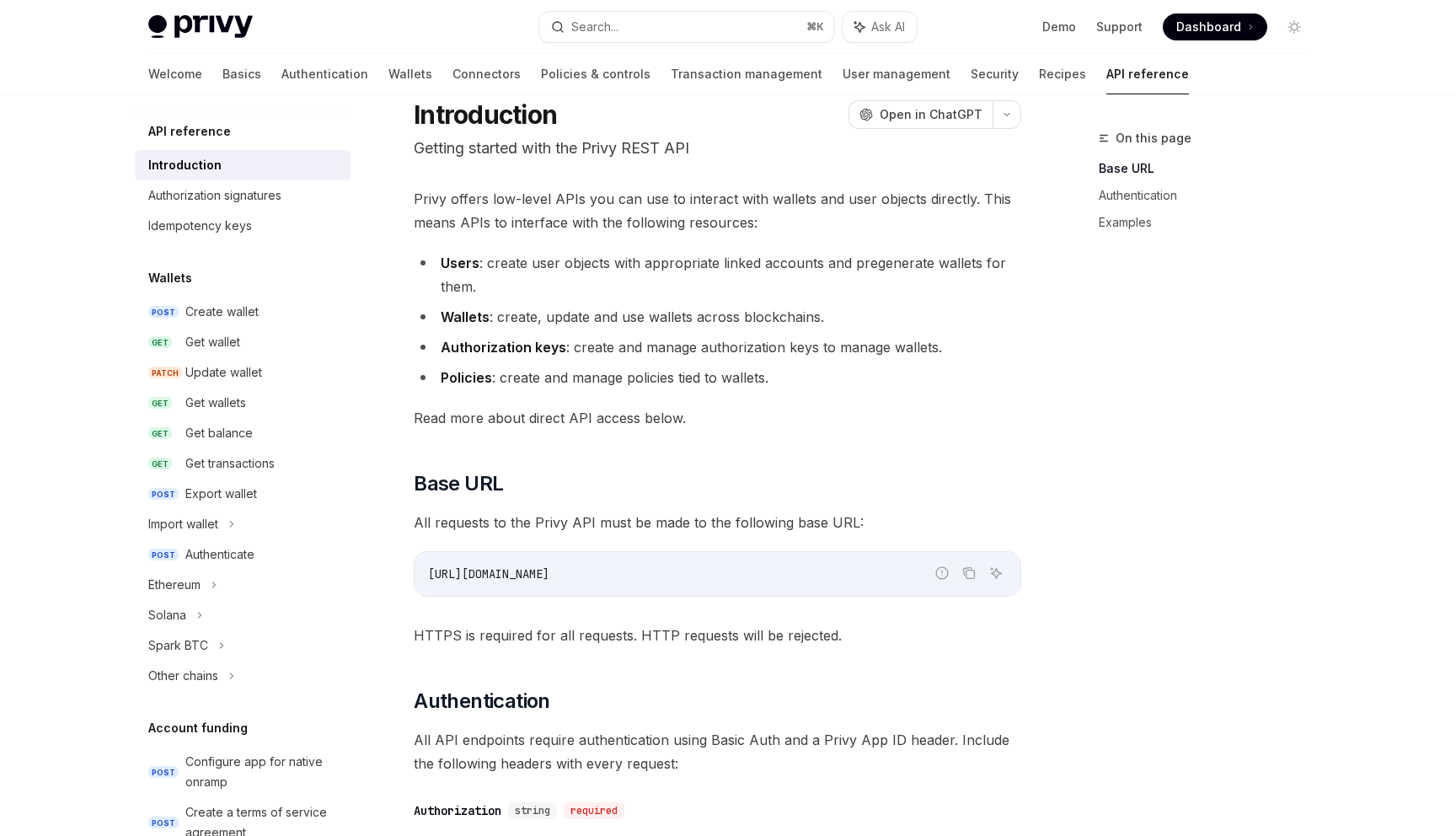
click at [783, 221] on span "Privy offers low-level APIs you can use to interact with wallets and user objec…" at bounding box center [717, 210] width 607 height 47
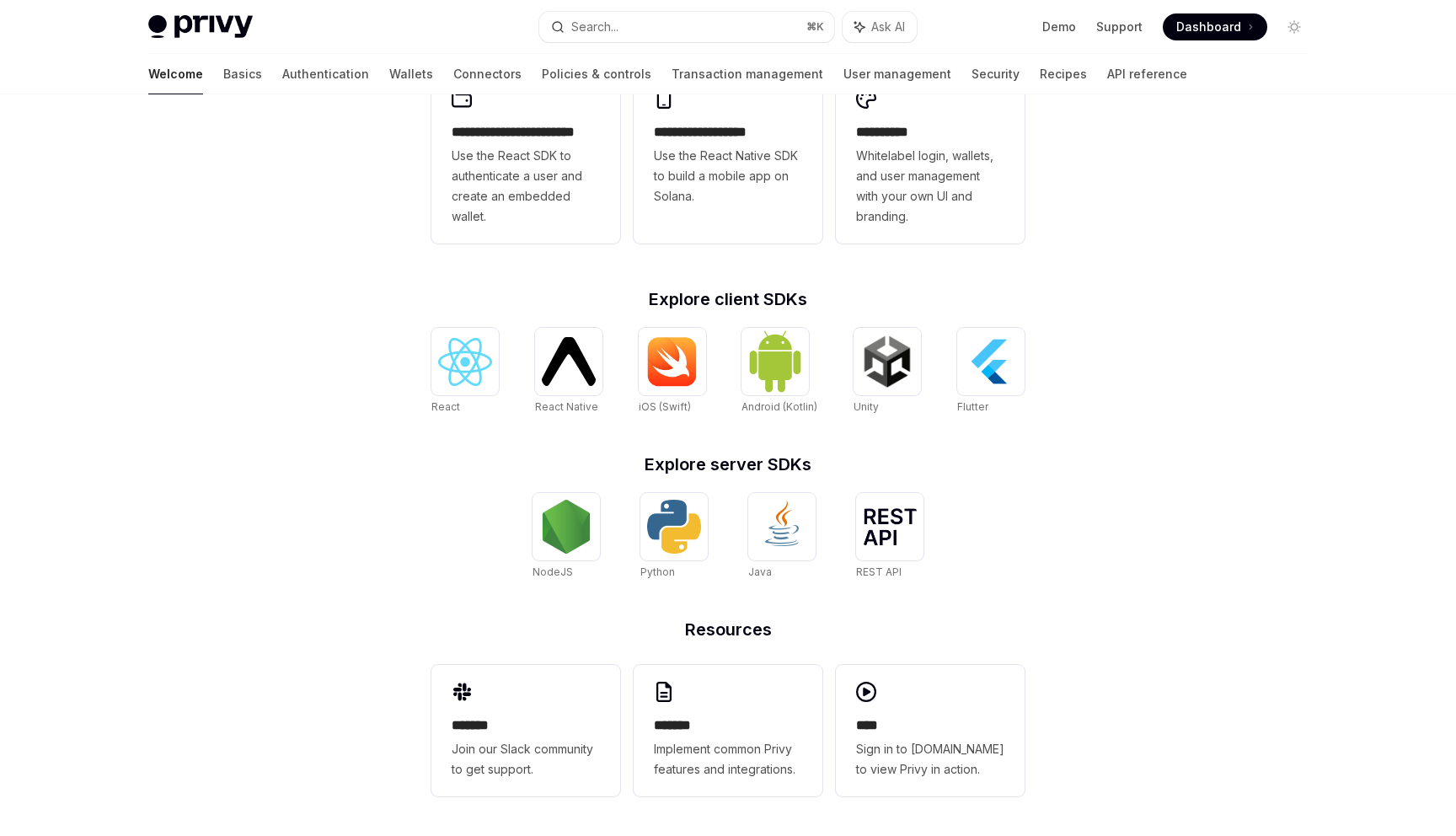
scroll to position [504, 0]
click at [473, 355] on img at bounding box center [465, 361] width 54 height 48
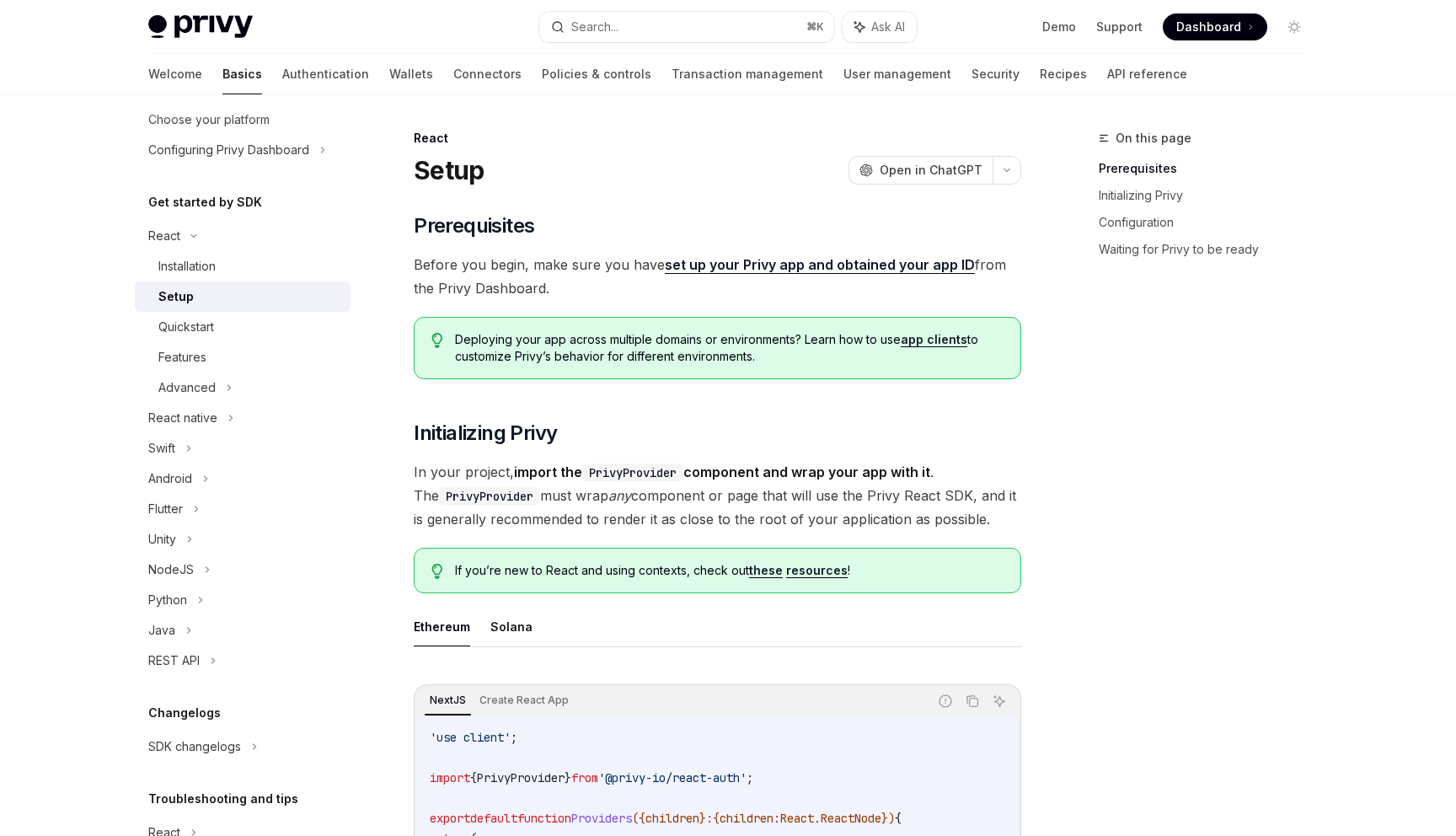
scroll to position [130, 0]
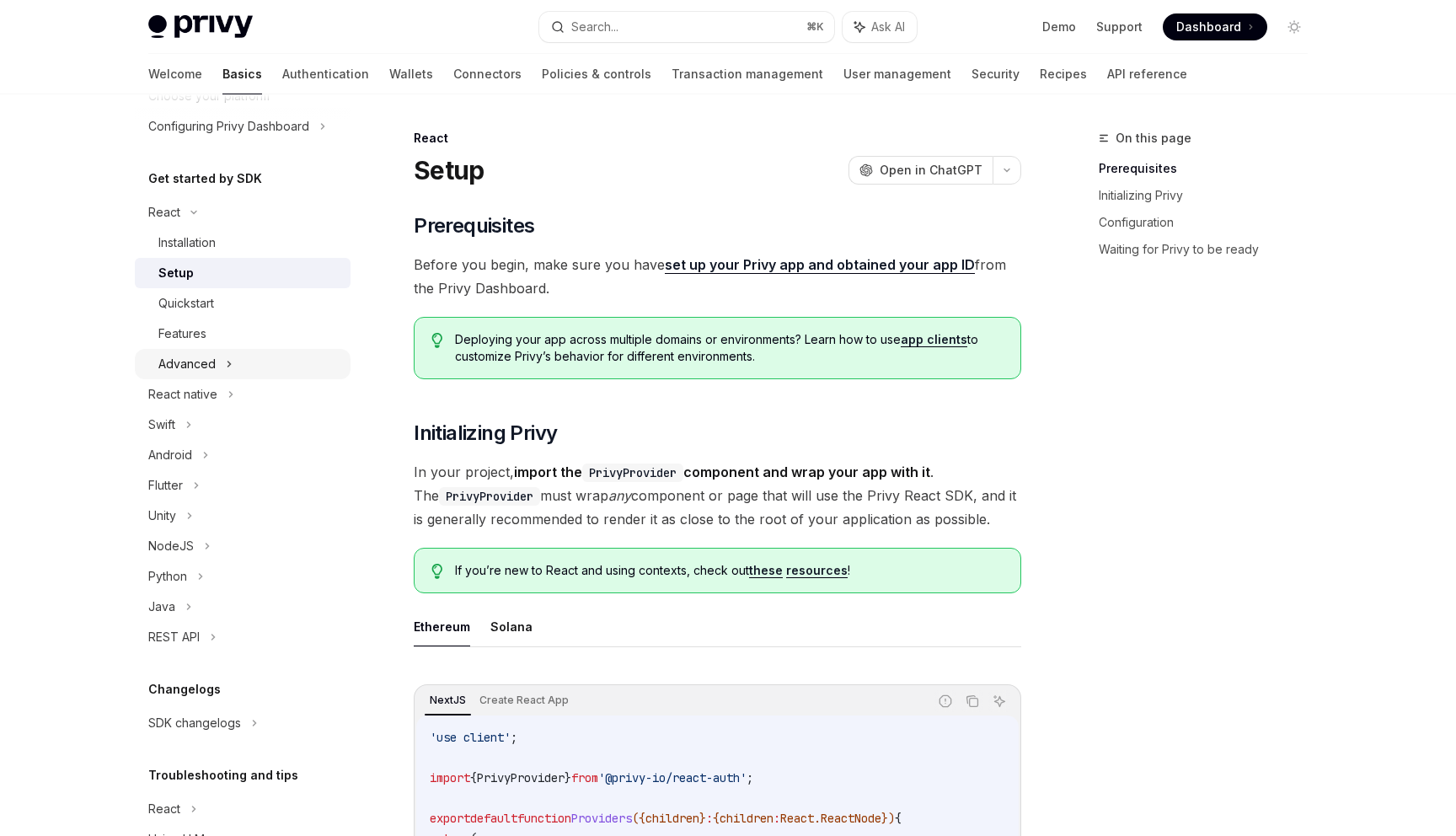
click at [256, 364] on div "Advanced" at bounding box center [243, 364] width 216 height 30
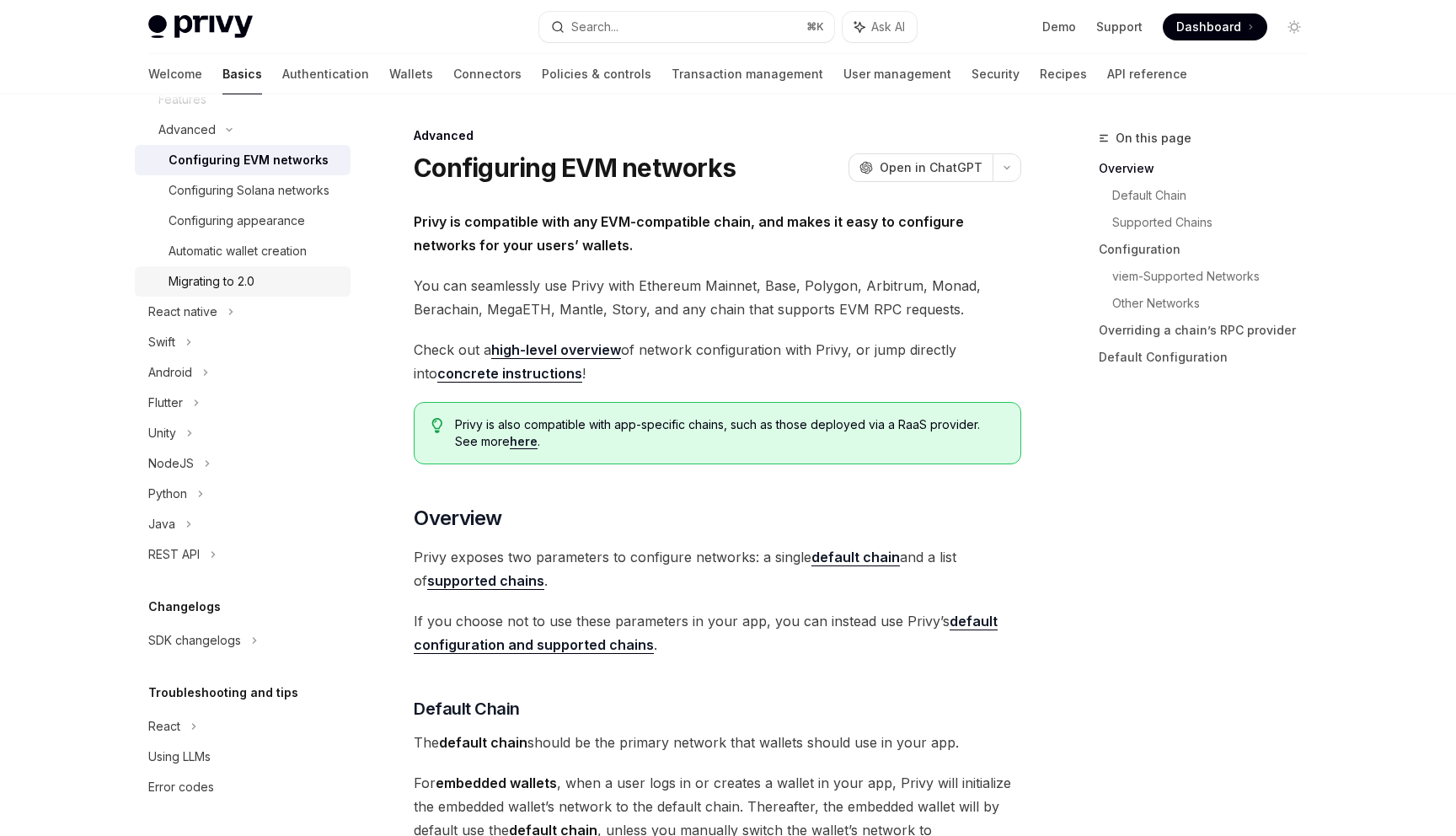
scroll to position [11, 0]
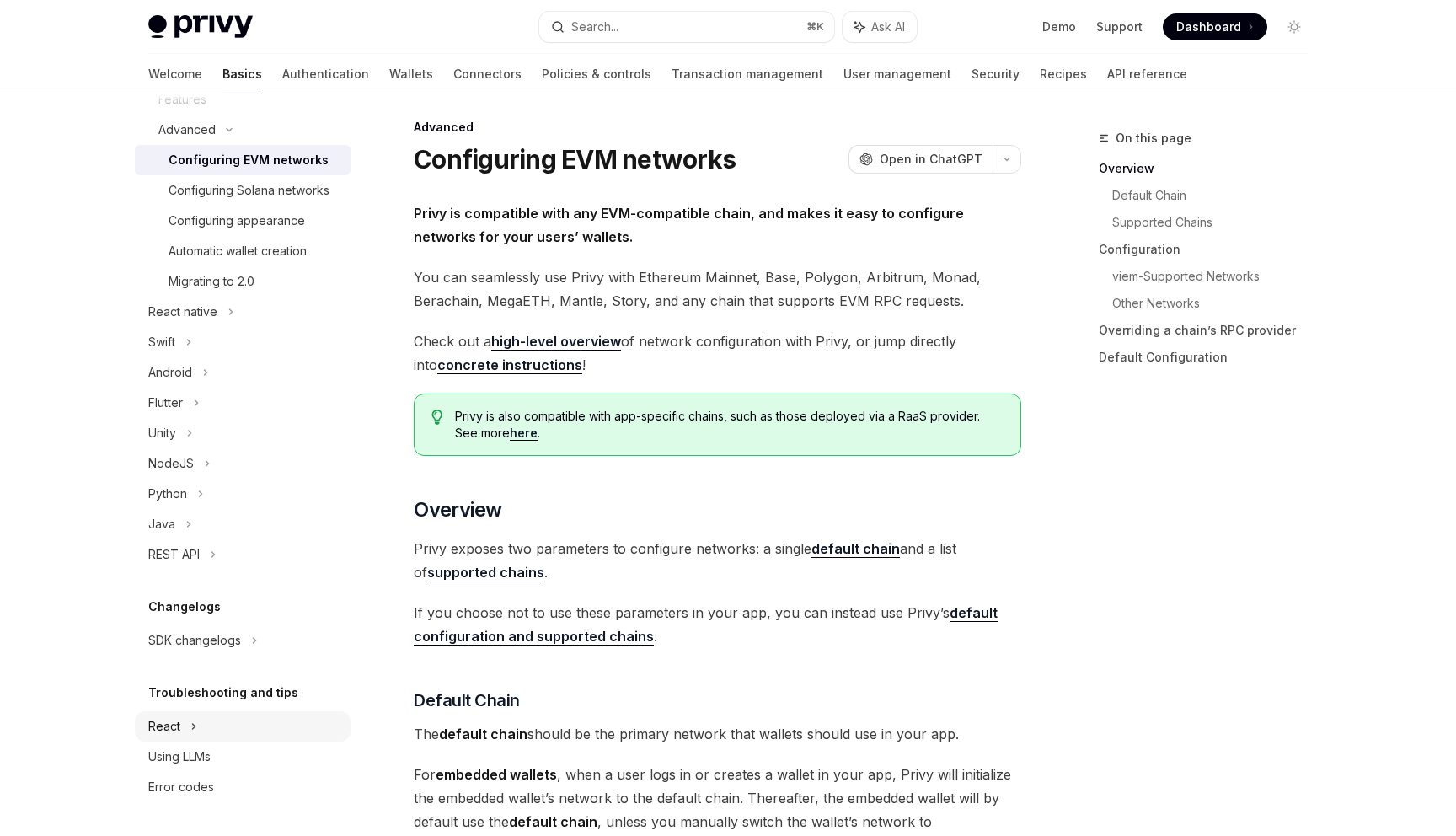
click at [246, 730] on div "React" at bounding box center [243, 726] width 216 height 30
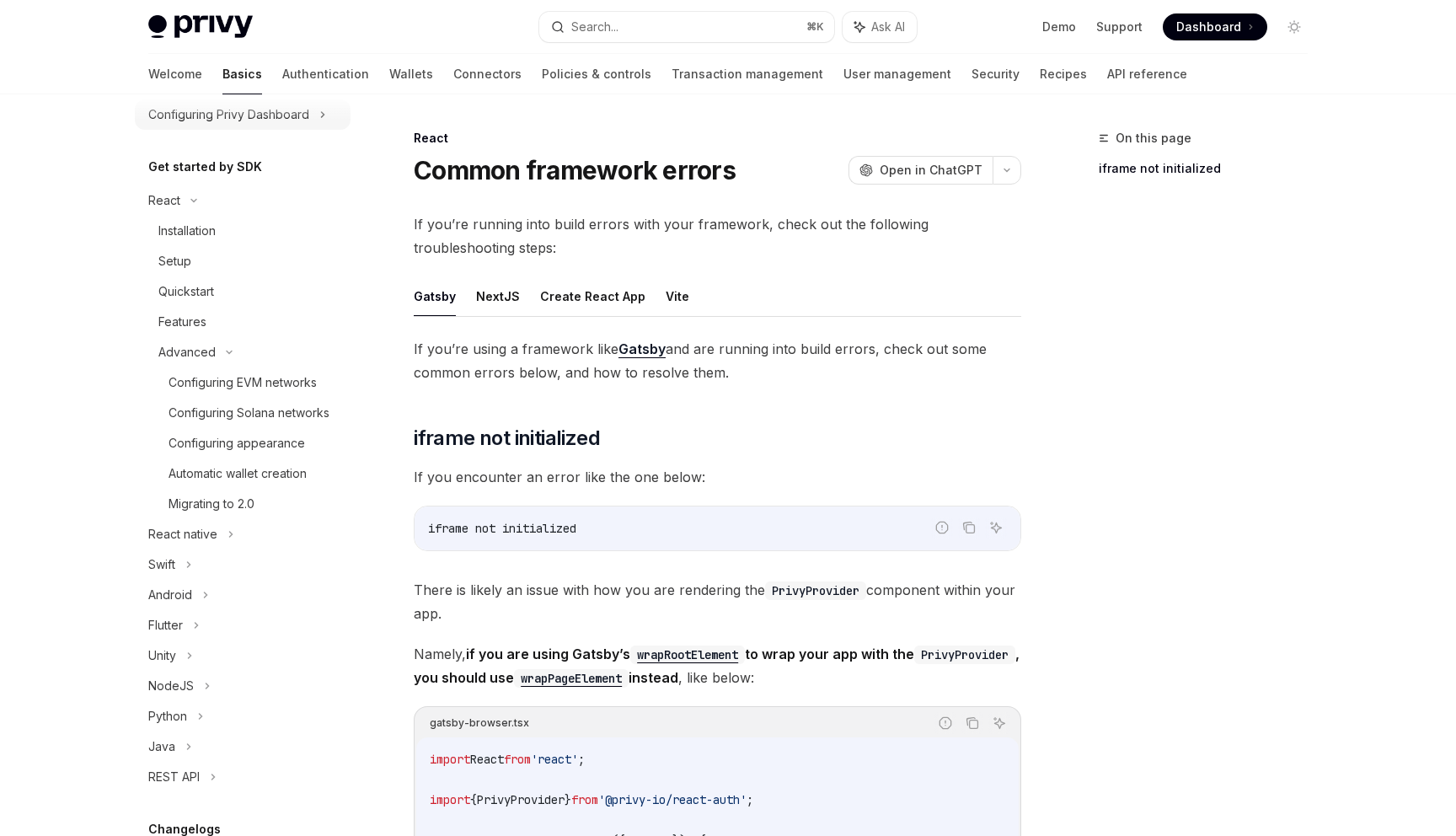
scroll to position [120, 0]
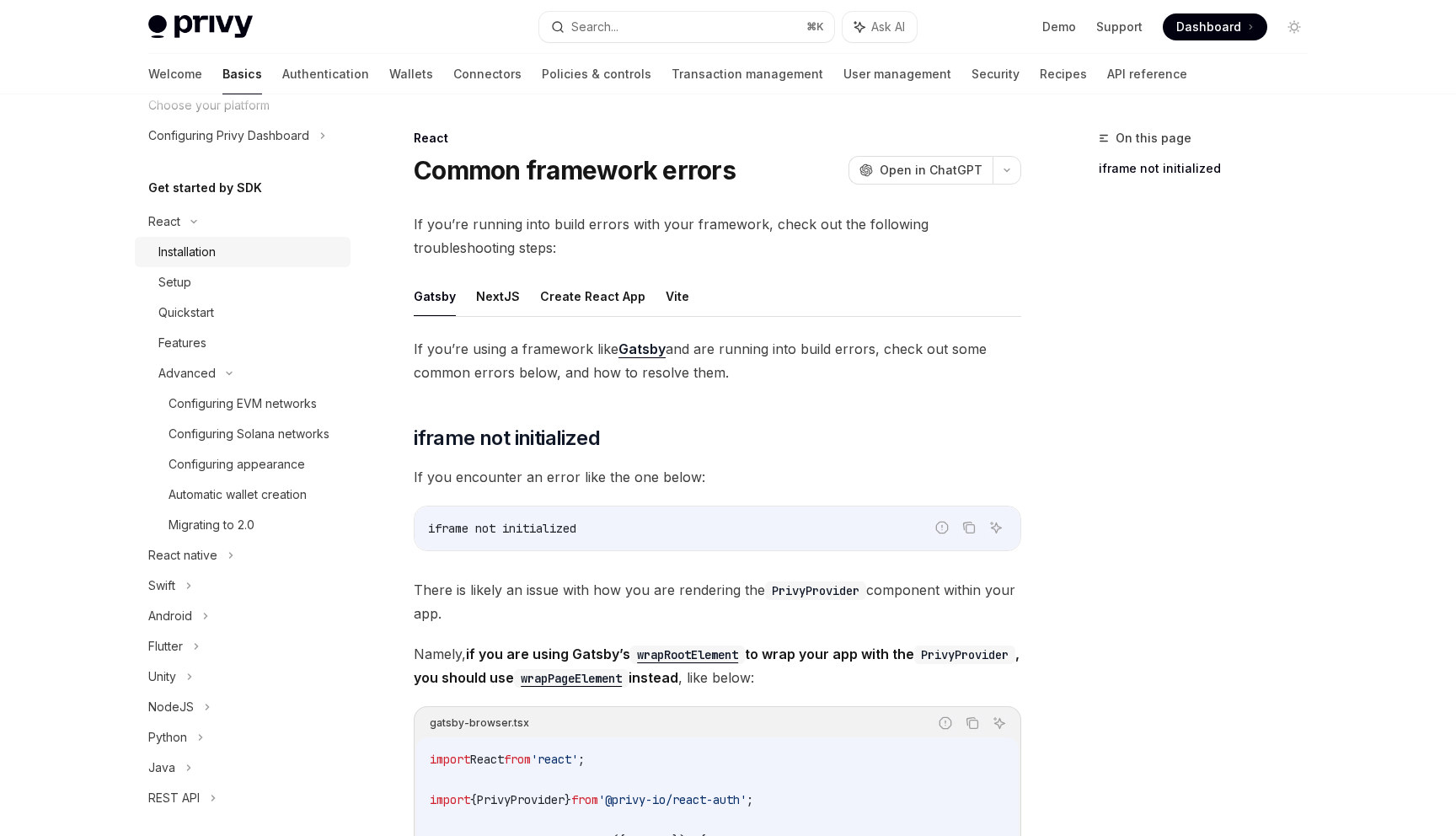
click at [237, 242] on div "Installation" at bounding box center [249, 252] width 182 height 20
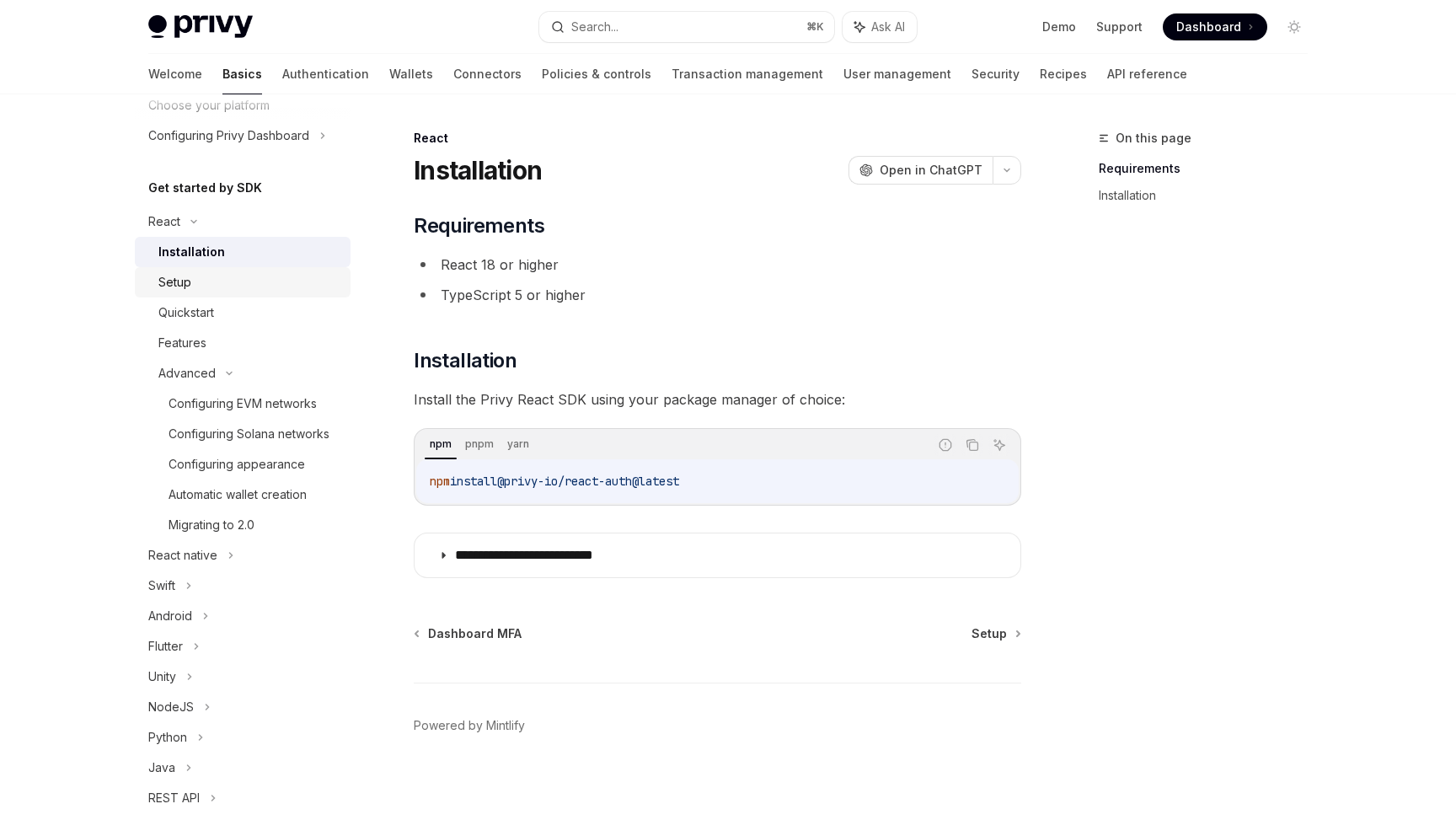
click at [247, 277] on div "Setup" at bounding box center [249, 282] width 182 height 20
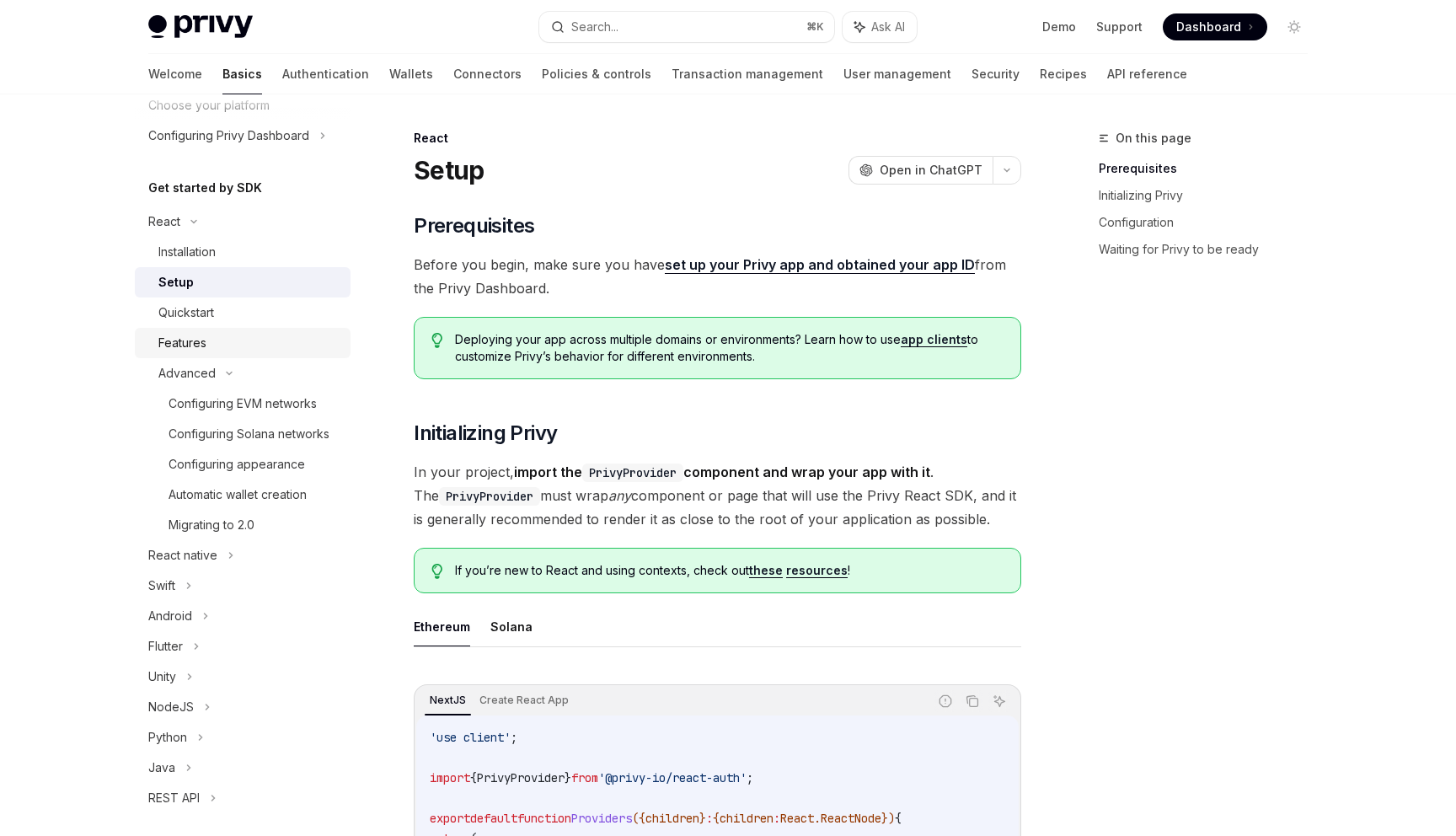
click at [233, 350] on div "Features" at bounding box center [249, 343] width 182 height 20
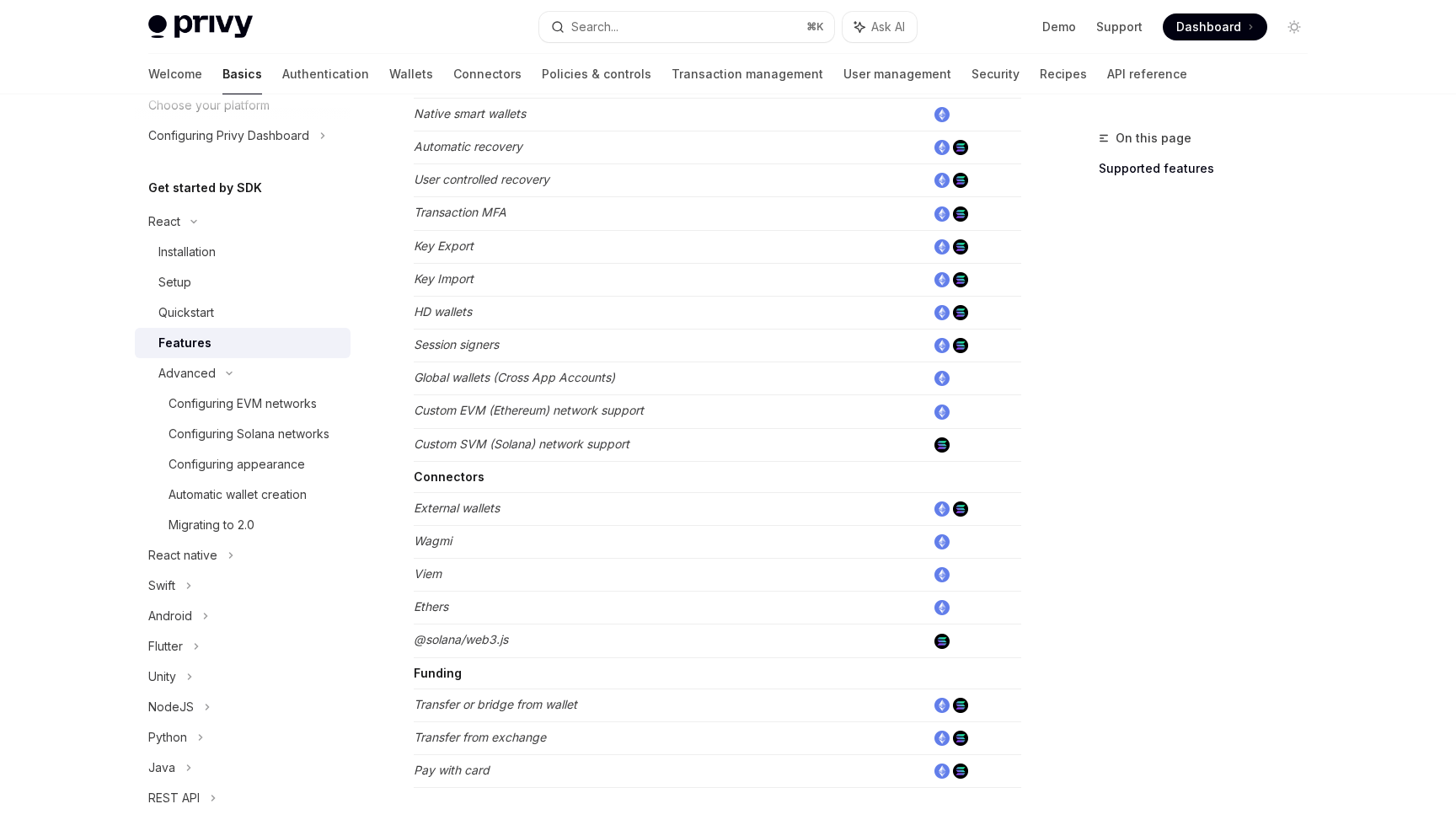
scroll to position [957, 0]
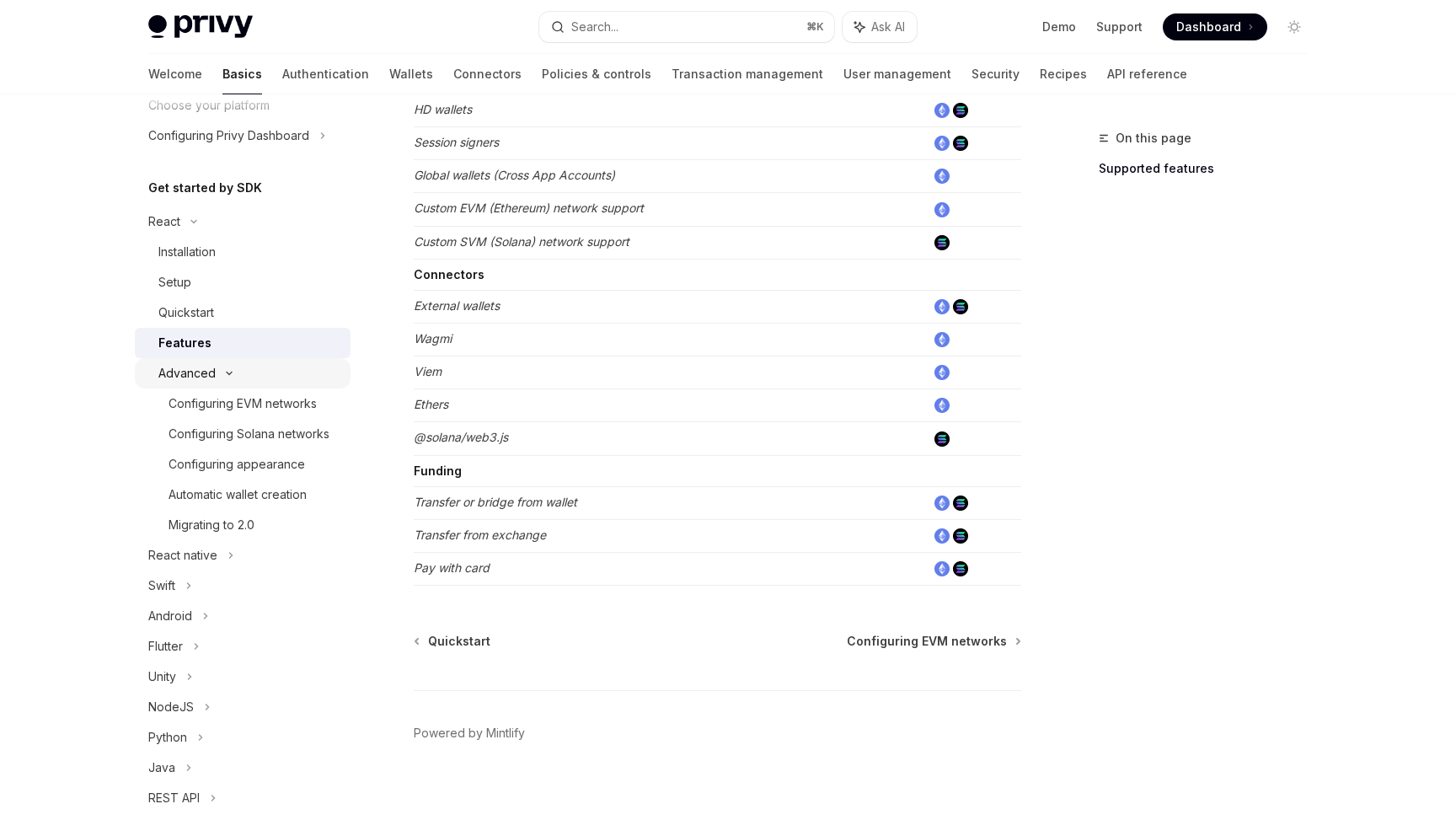
click at [291, 369] on div "Advanced" at bounding box center [243, 373] width 216 height 30
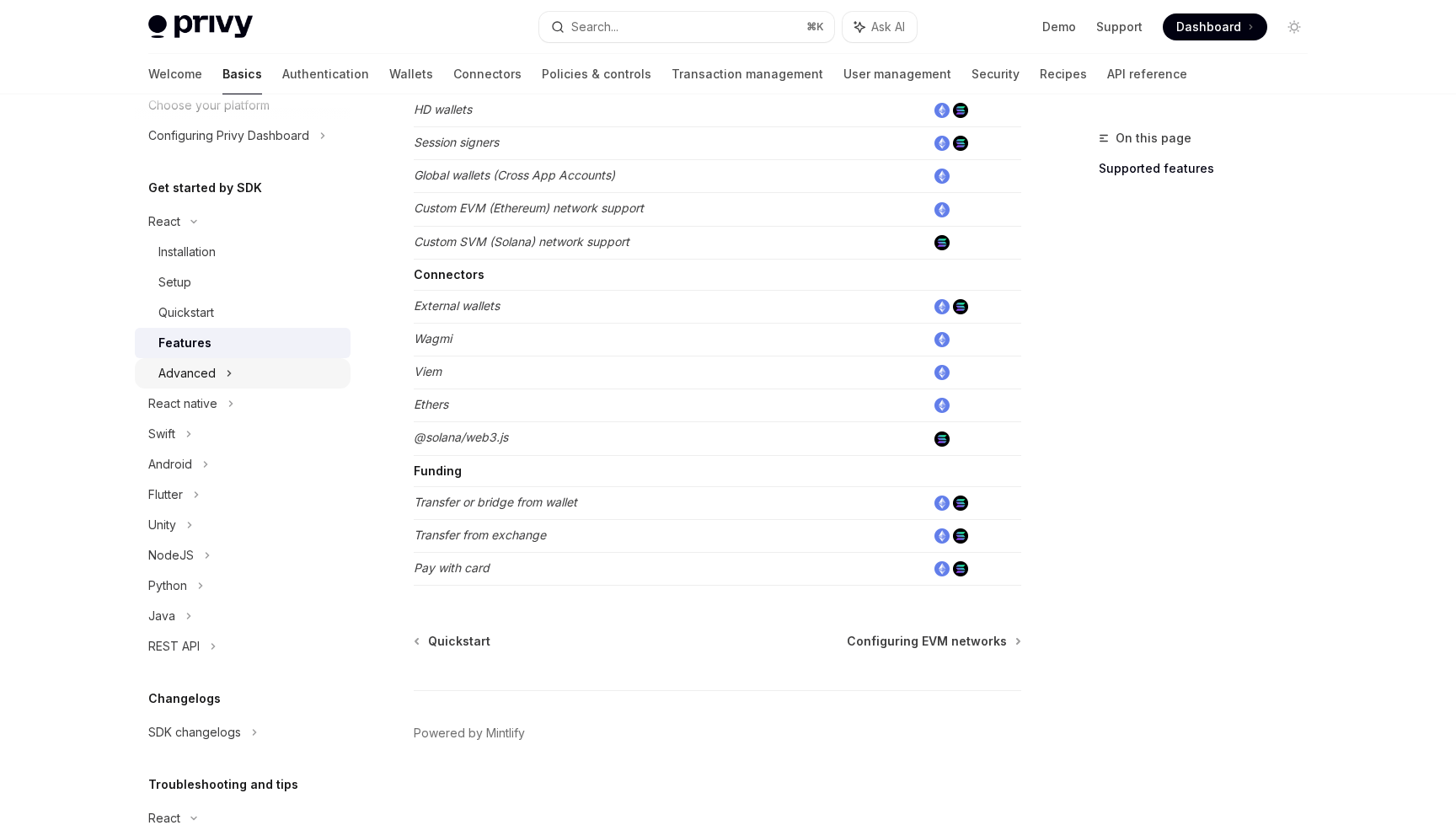
click at [291, 369] on div "Advanced" at bounding box center [243, 373] width 216 height 30
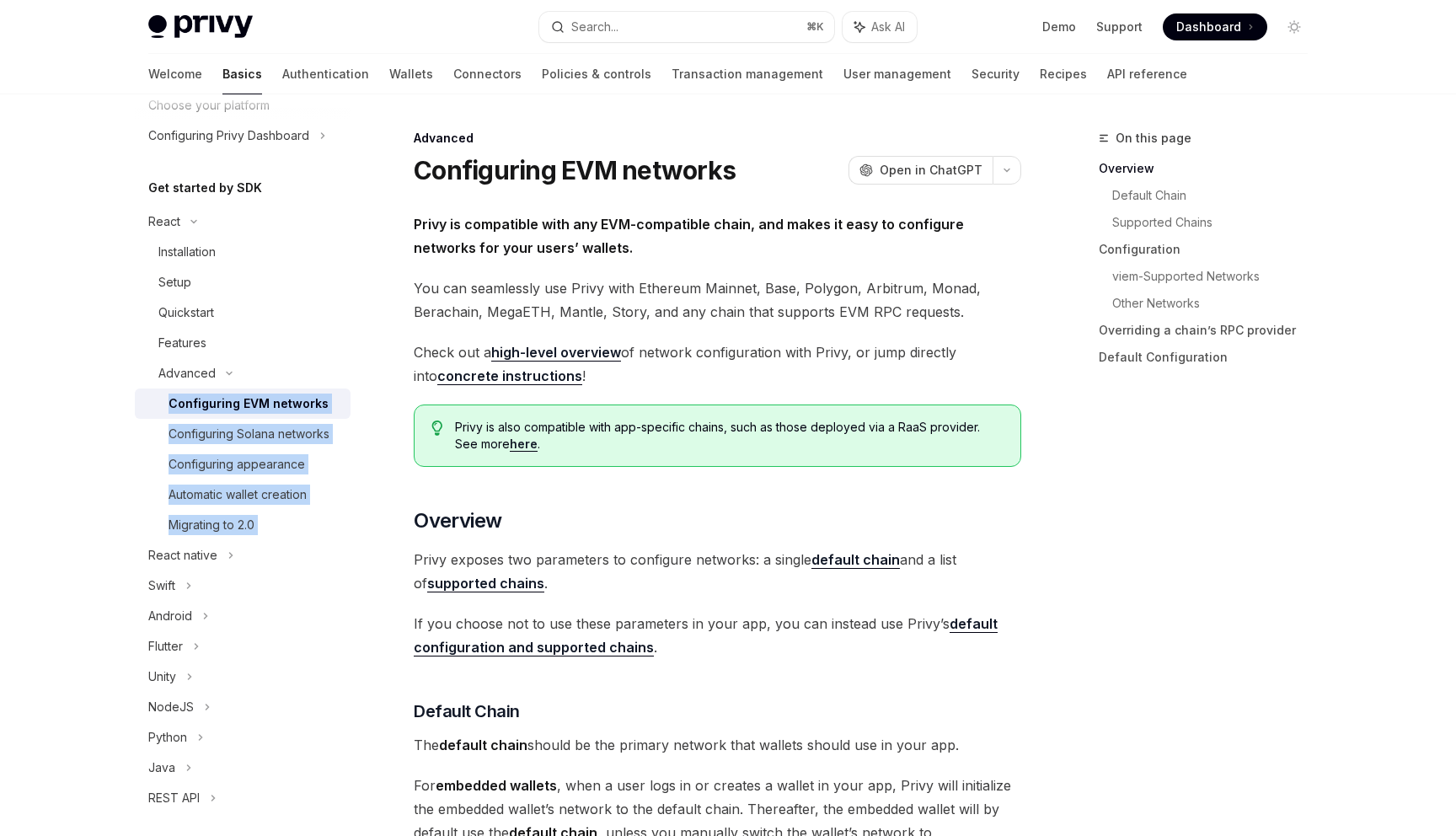
click at [360, 401] on div "Get started About Privy Create an account Choose your platform Configuring Priv…" at bounding box center [256, 465] width 243 height 741
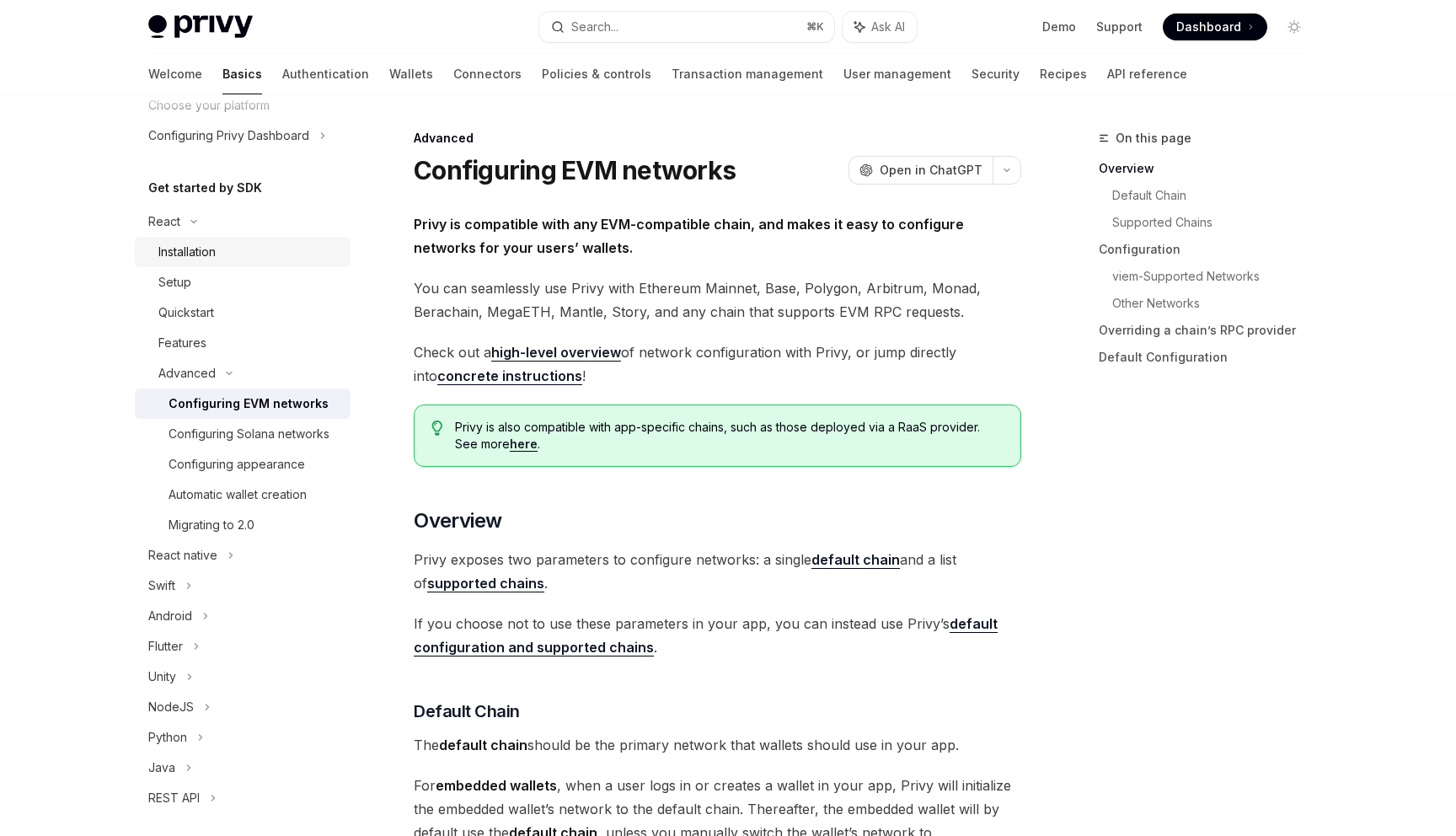
click at [254, 240] on link "Installation" at bounding box center [243, 252] width 216 height 30
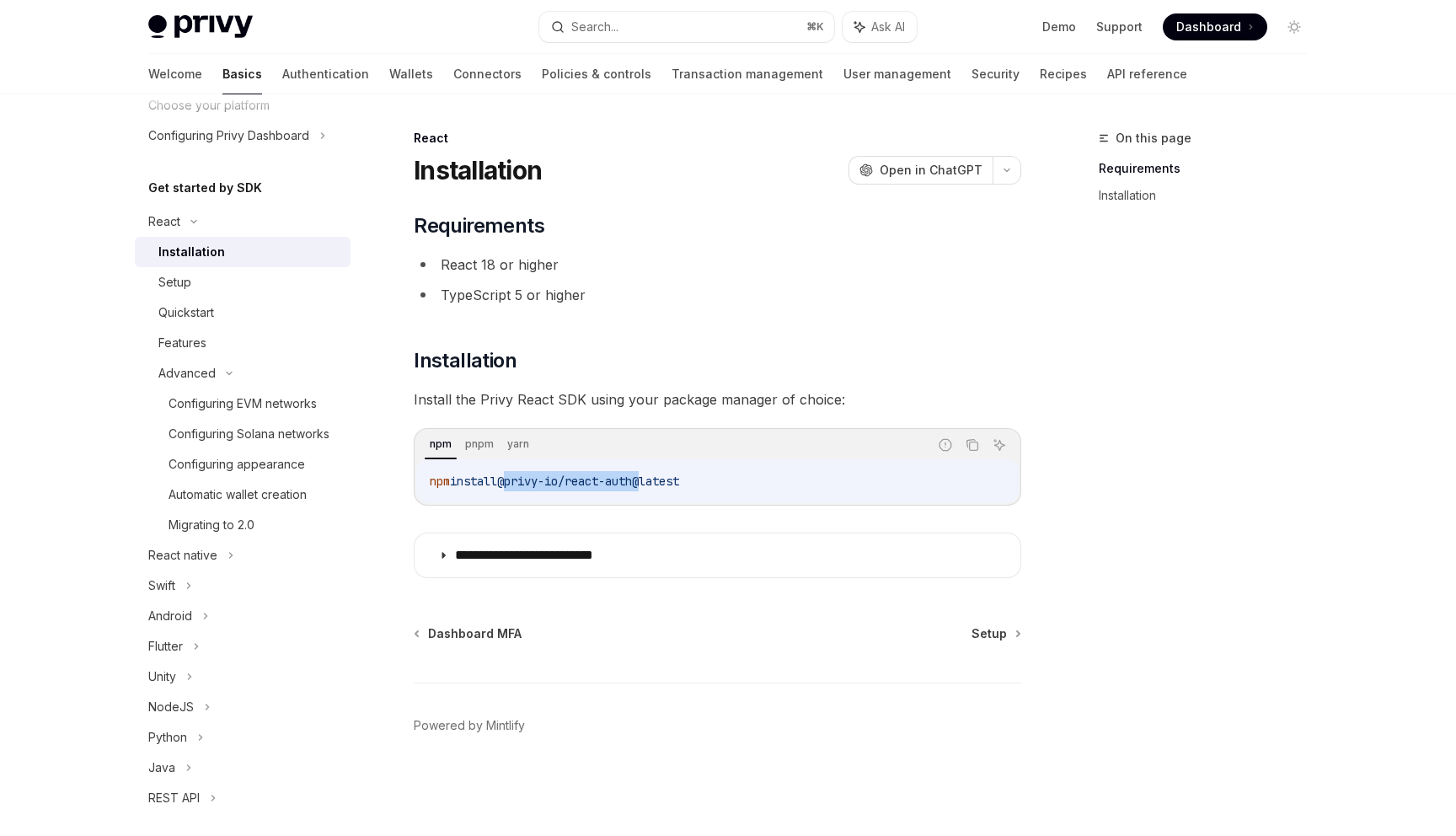
drag, startPoint x: 657, startPoint y: 479, endPoint x: 514, endPoint y: 479, distance: 143.0
click at [514, 479] on span "@privy-io/react-auth@latest" at bounding box center [588, 481] width 182 height 15
copy span "@privy-io/react-auth"
click at [618, 255] on li "React 18 or higher" at bounding box center [717, 264] width 607 height 24
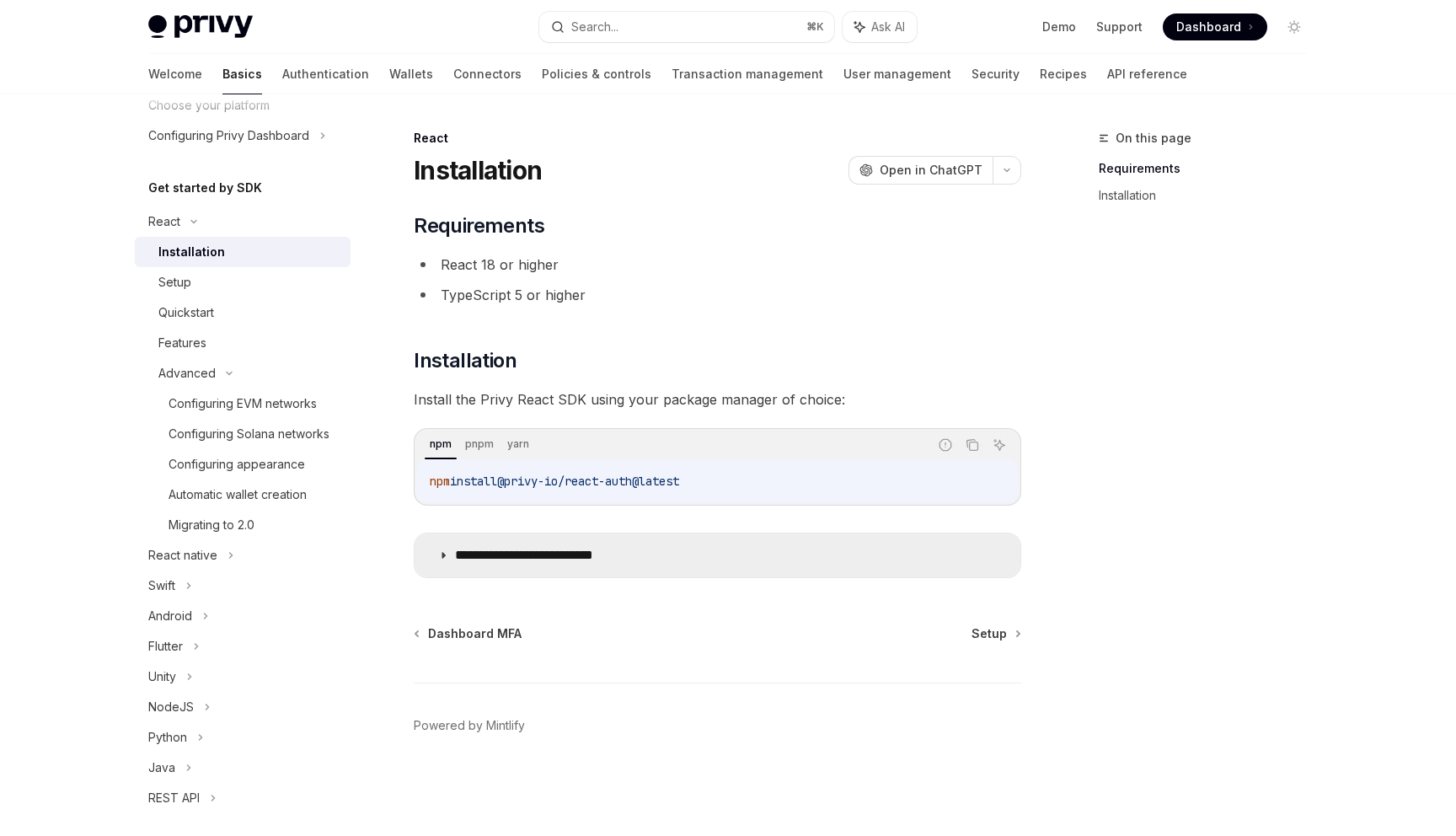
click at [449, 550] on summary "**********" at bounding box center [717, 555] width 606 height 44
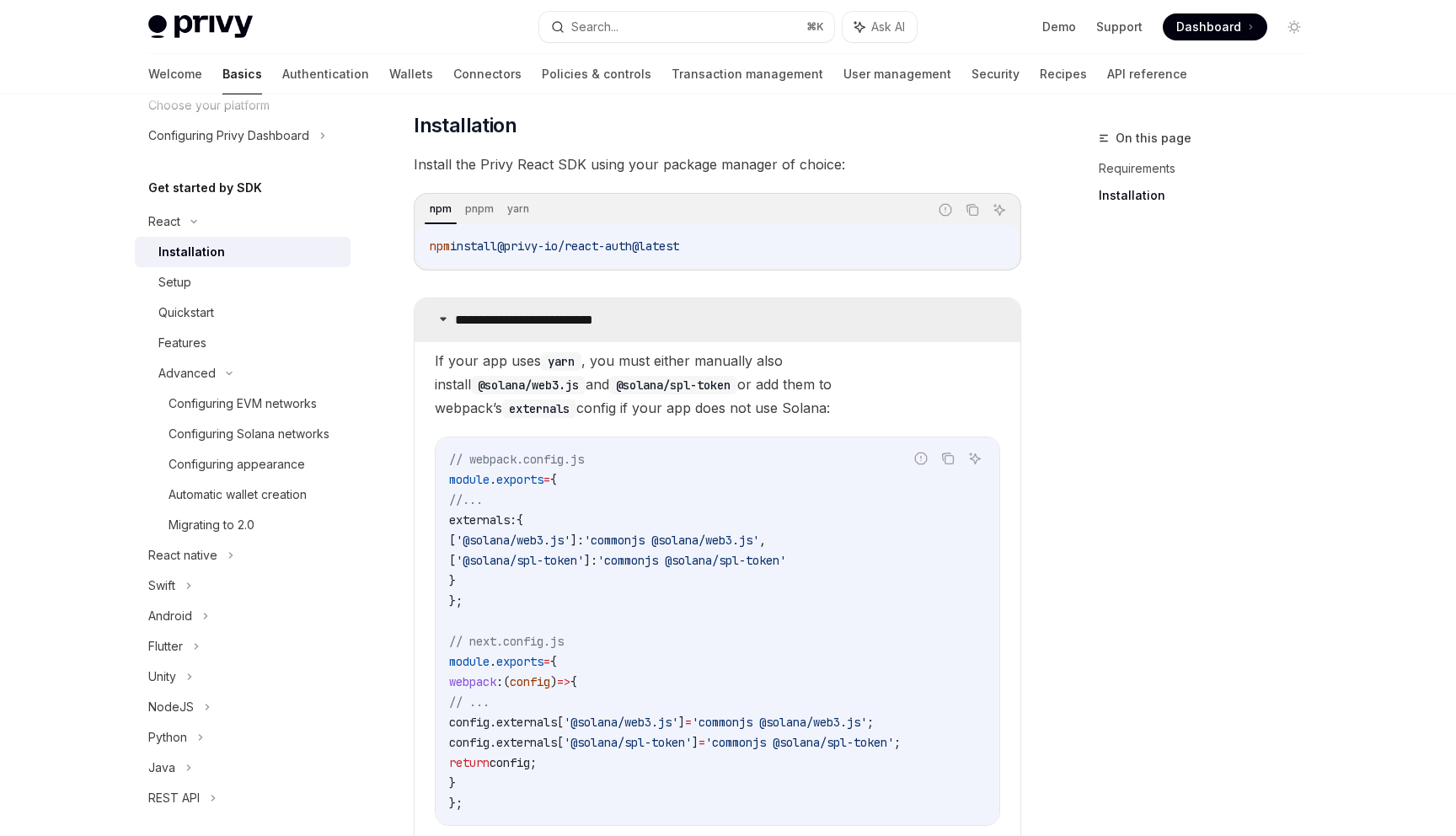
scroll to position [308, 0]
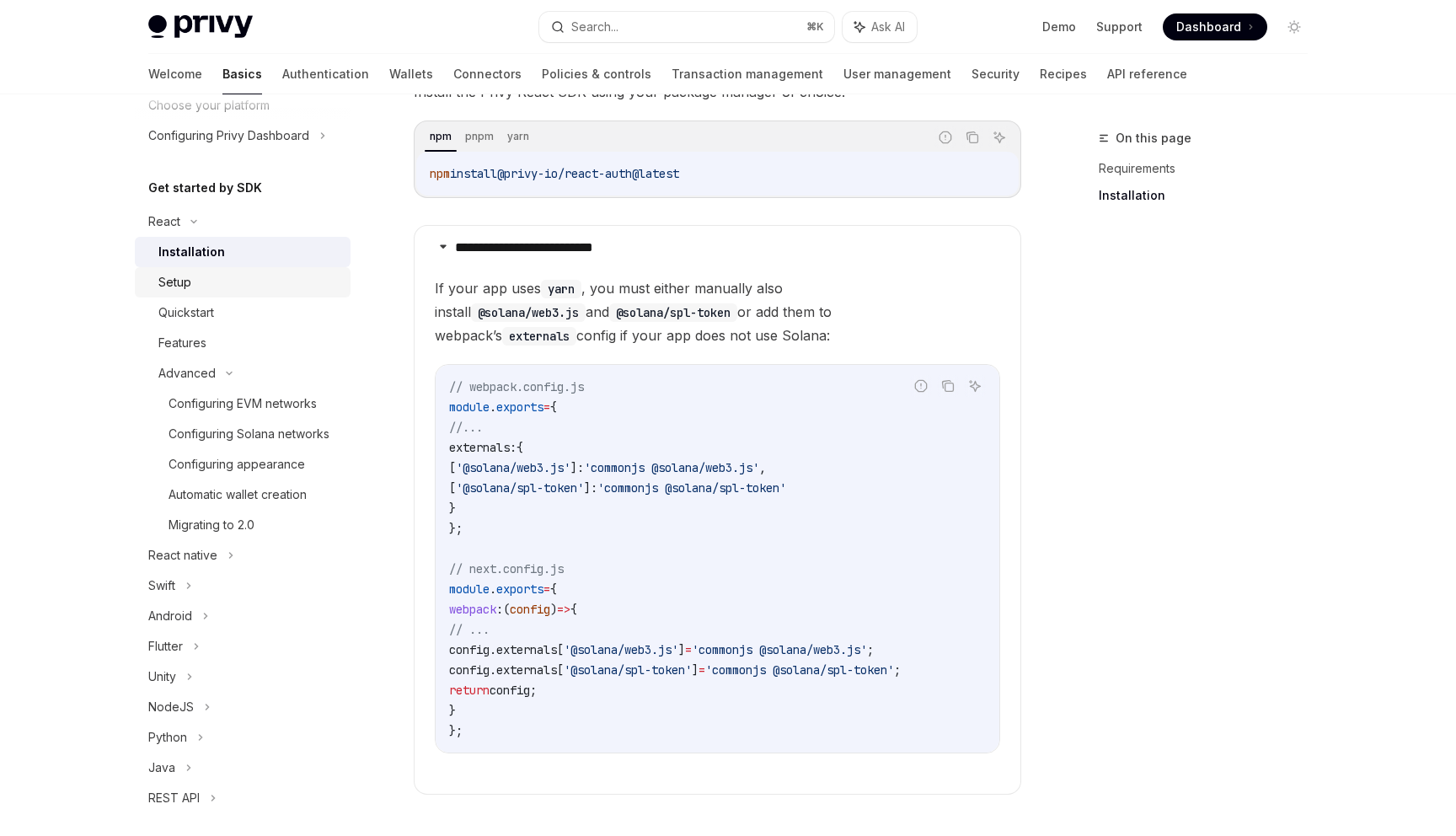
click at [227, 280] on div "Setup" at bounding box center [249, 282] width 182 height 20
type textarea "*"
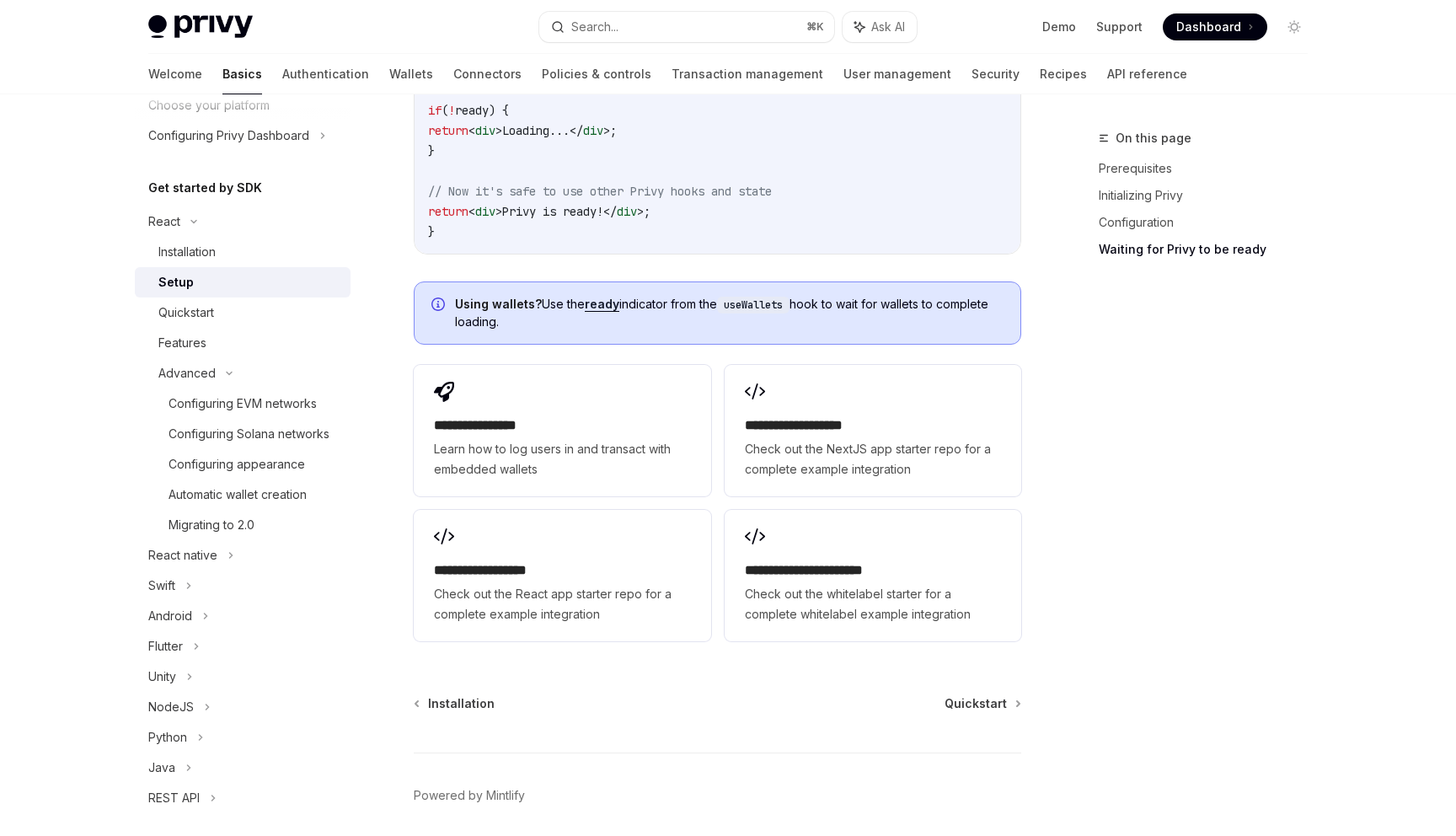
scroll to position [2024, 0]
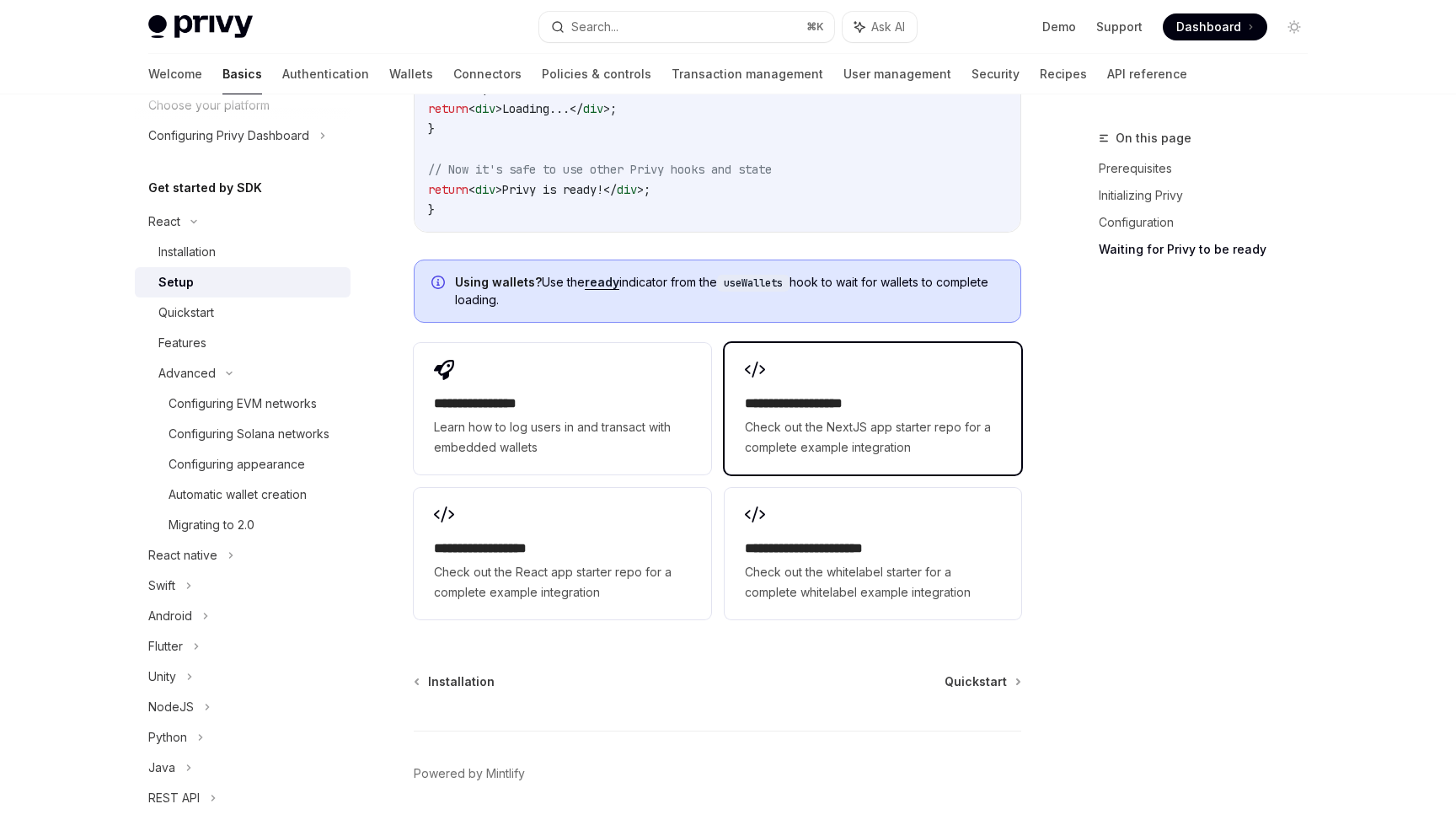
click at [753, 412] on h2 "**********" at bounding box center [873, 403] width 256 height 20
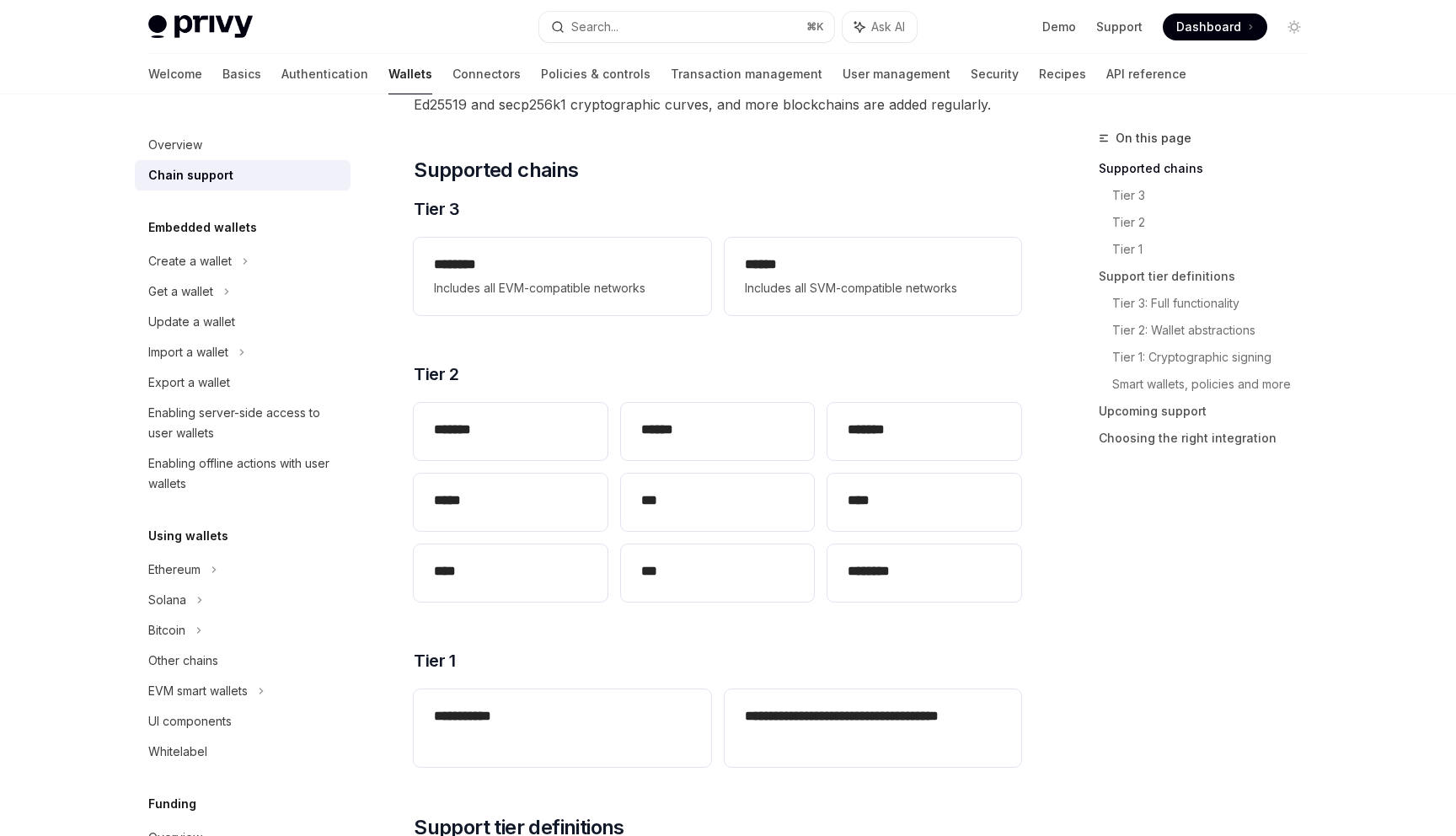
scroll to position [185, 0]
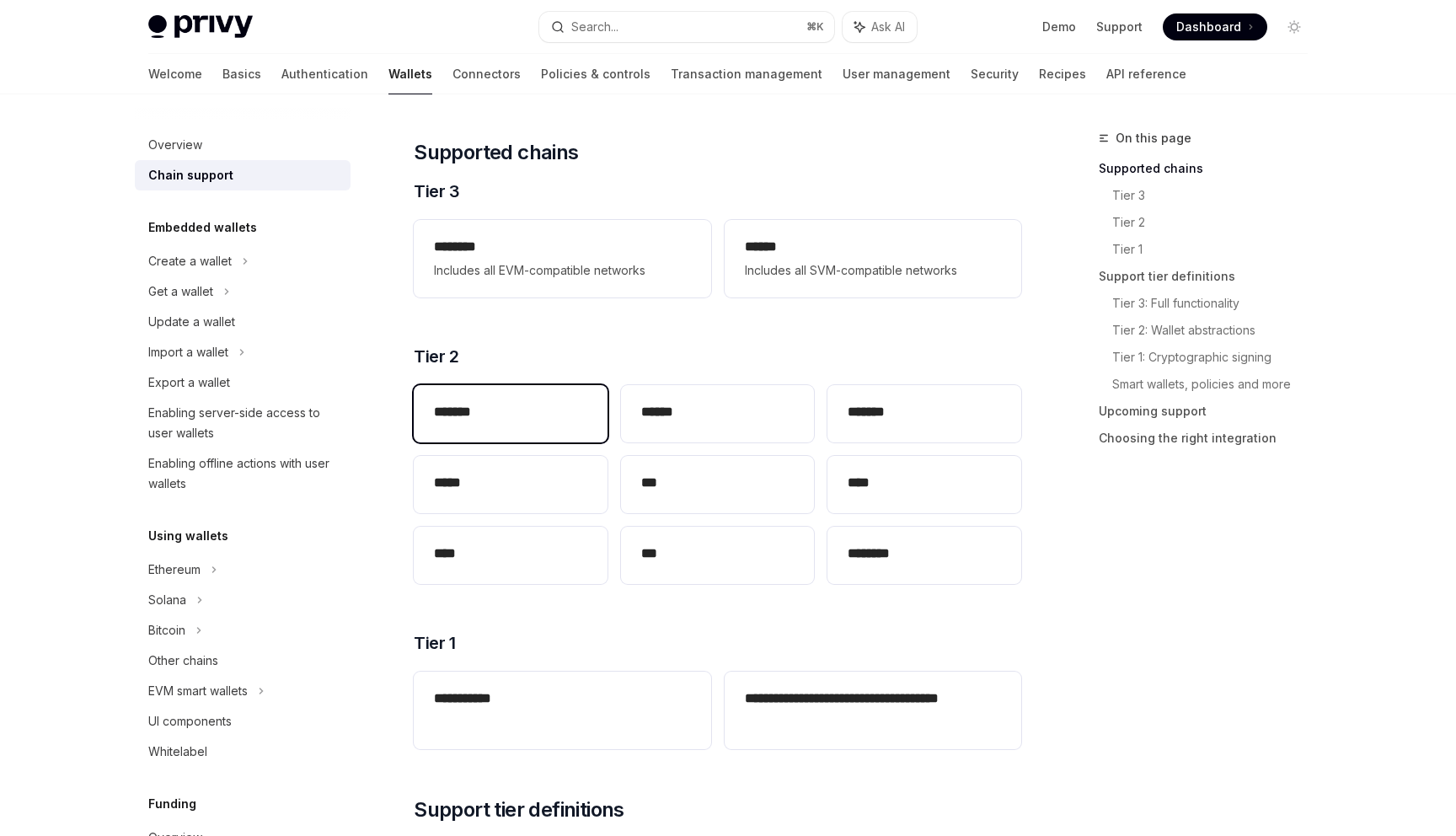
click at [553, 405] on h2 "*******" at bounding box center [510, 412] width 153 height 20
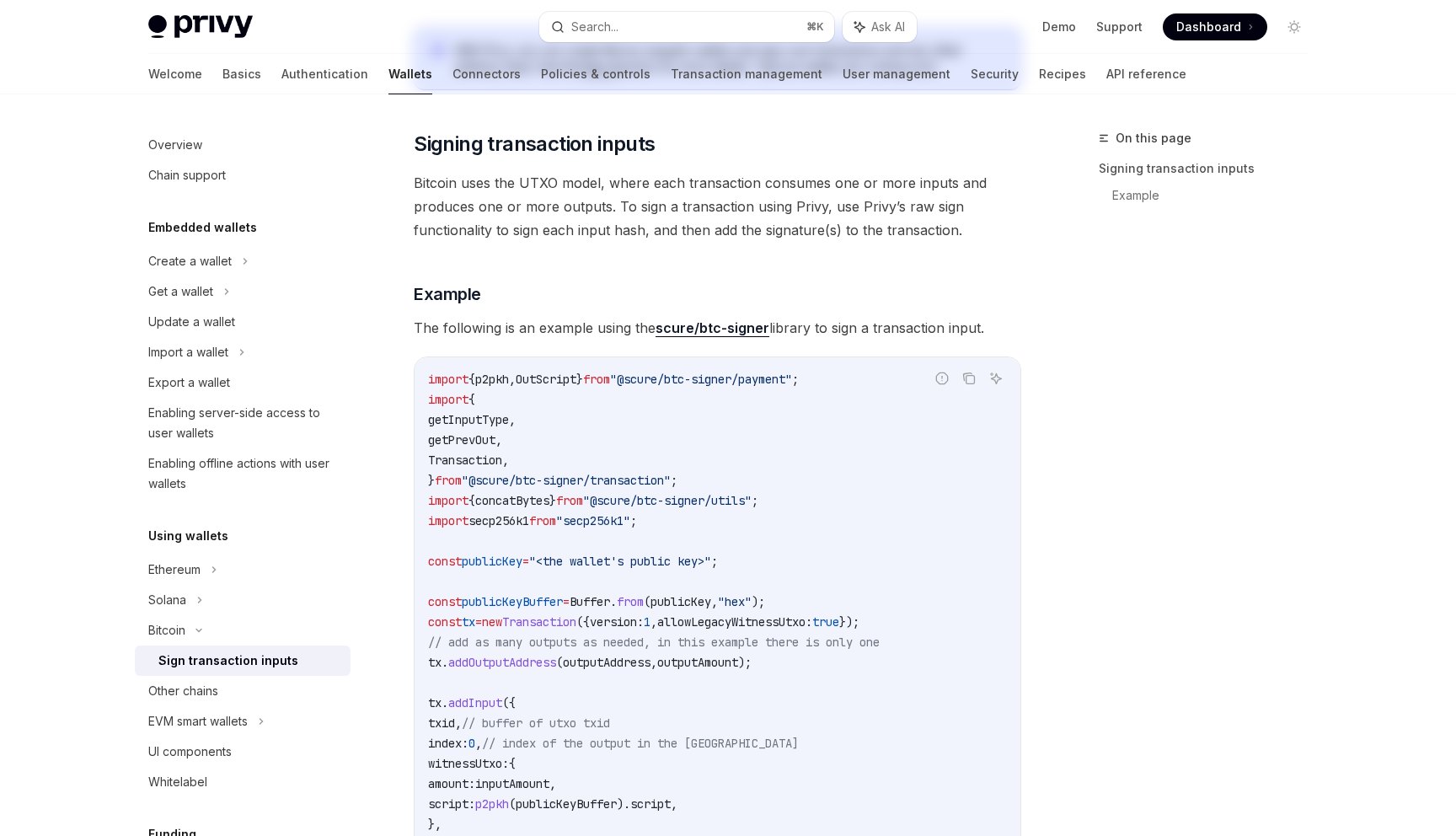
type textarea "*"
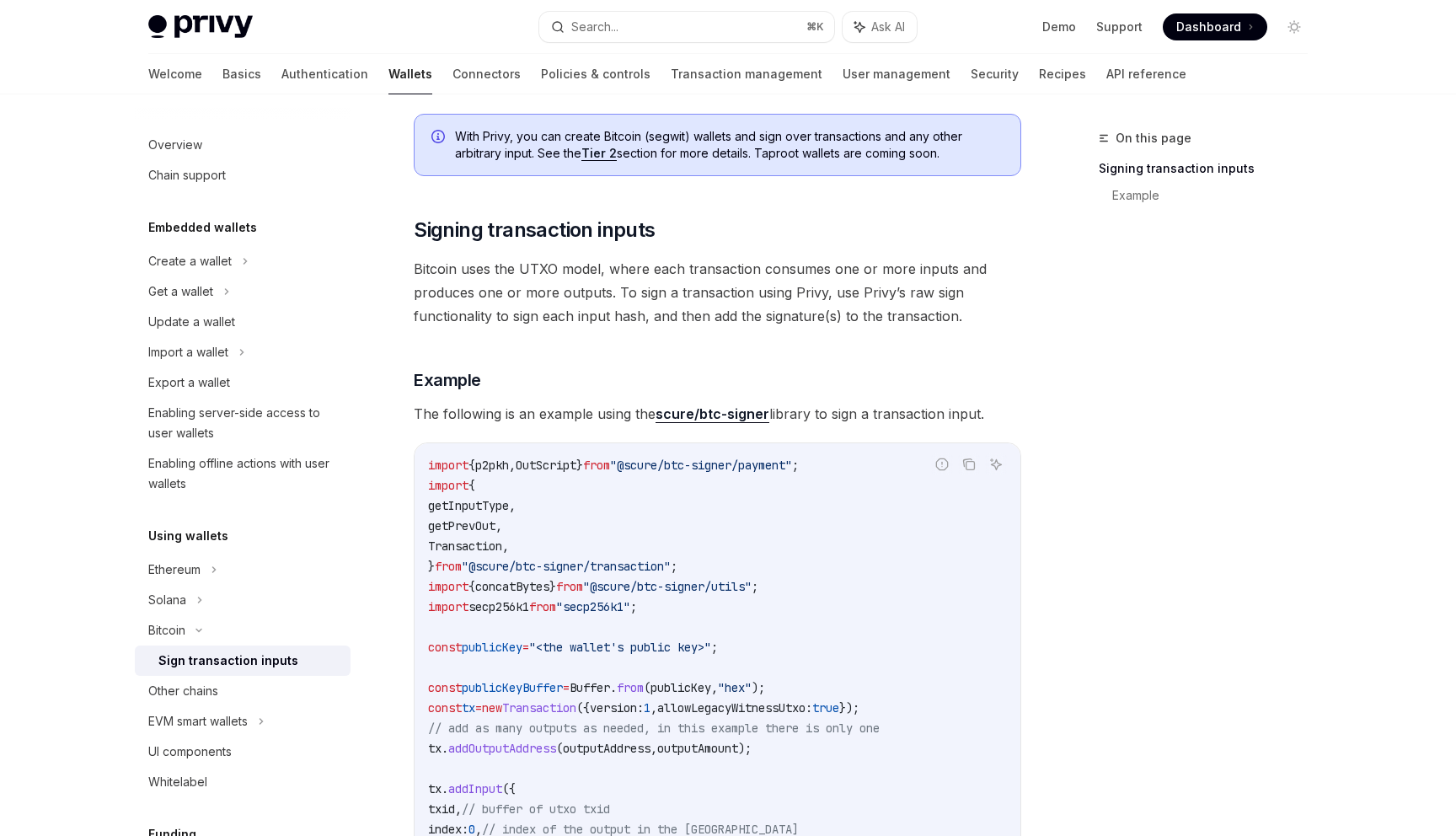
scroll to position [121, 0]
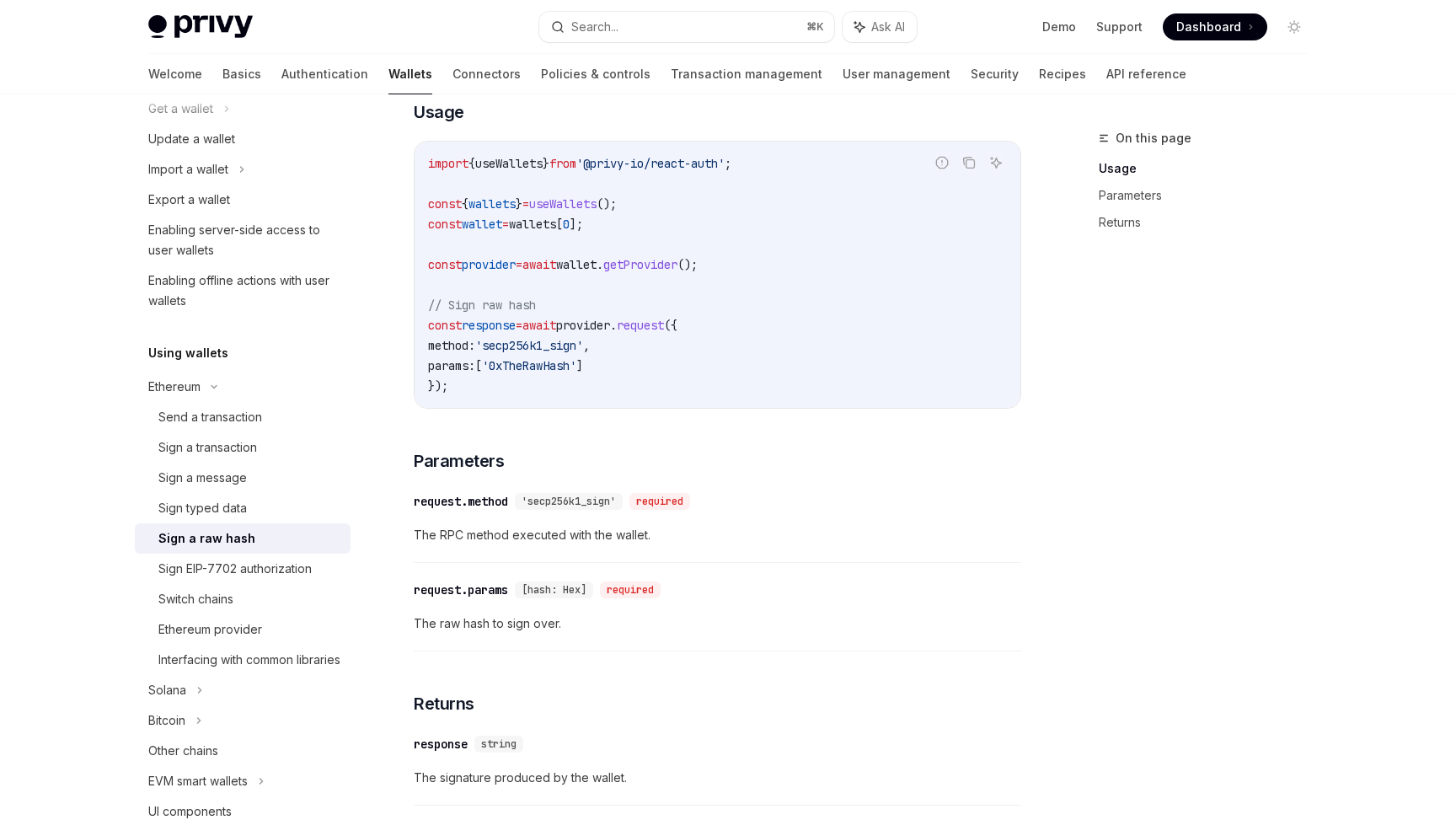
scroll to position [338, 0]
